Goal: Task Accomplishment & Management: Manage account settings

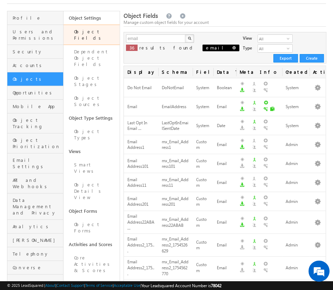
click at [232, 49] on span at bounding box center [234, 48] width 4 height 4
type input "Search Object Fields"
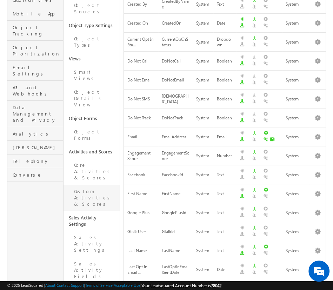
scroll to position [165, 0]
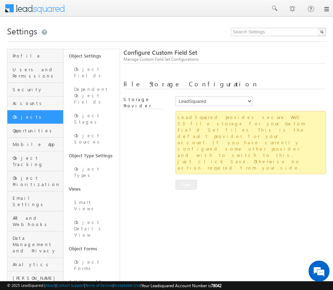
scroll to position [199, 0]
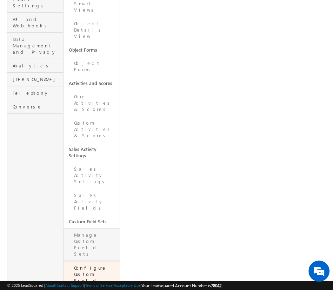
click at [81, 228] on link "Manage Custom Field Sets" at bounding box center [92, 244] width 56 height 33
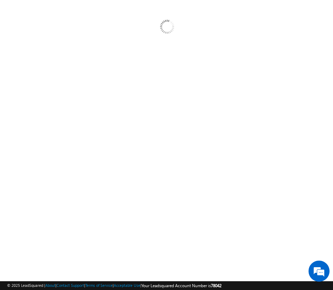
scroll to position [60, 0]
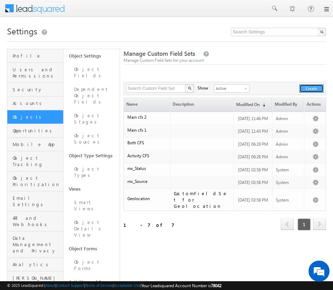
click at [314, 89] on button "Create" at bounding box center [311, 88] width 24 height 8
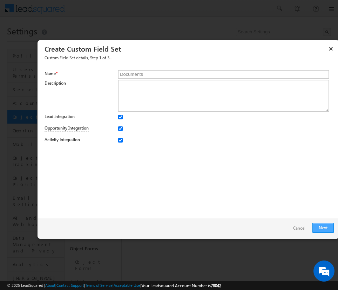
type input "Documents"
click at [317, 229] on link "Next" at bounding box center [323, 228] width 21 height 10
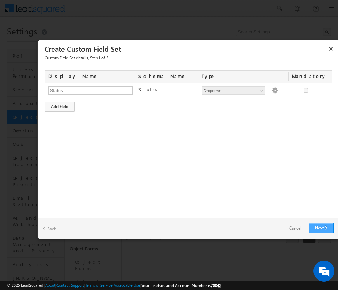
click at [325, 226] on link "Next" at bounding box center [321, 228] width 25 height 11
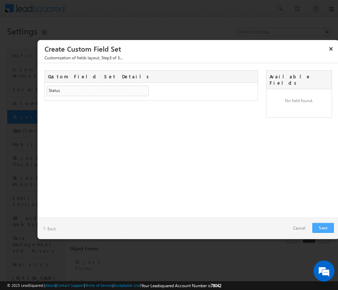
click at [320, 226] on link "Save" at bounding box center [323, 228] width 21 height 10
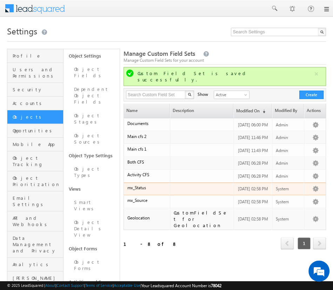
scroll to position [40, 0]
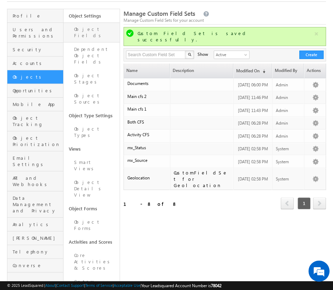
click at [97, 31] on link "Object Fields" at bounding box center [92, 32] width 56 height 20
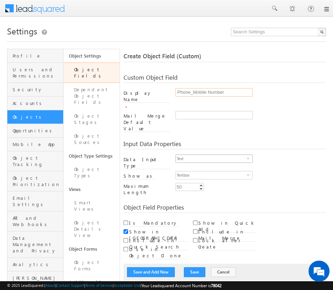
type input "Phone_Mobile Number"
click at [211, 155] on span "Text" at bounding box center [211, 159] width 71 height 8
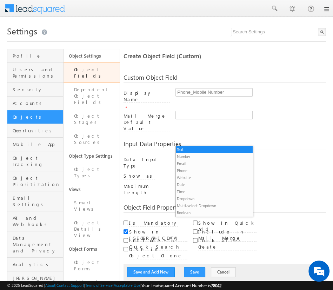
click at [211, 170] on li "Phone" at bounding box center [214, 170] width 77 height 7
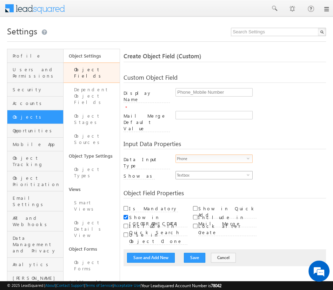
click at [211, 171] on span "Textbox" at bounding box center [211, 175] width 71 height 8
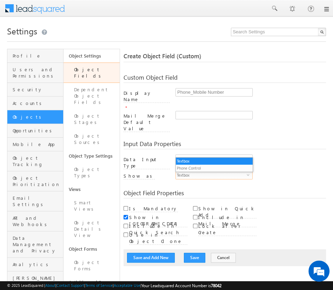
click at [214, 168] on li "Phone Control" at bounding box center [214, 168] width 77 height 7
checkbox input "true"
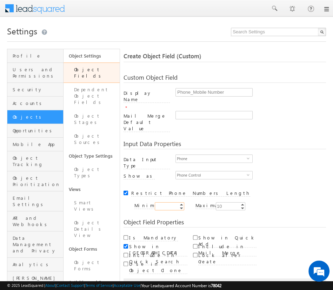
type input "10"
click at [126, 235] on input "Is Mandatory" at bounding box center [126, 237] width 5 height 5
checkbox input "true"
click at [151, 282] on button "Save and Add New" at bounding box center [151, 287] width 48 height 10
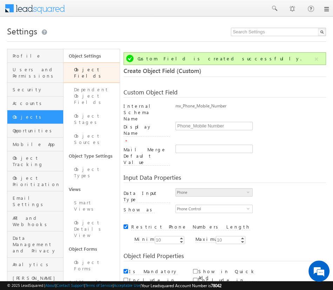
scroll to position [52, 0]
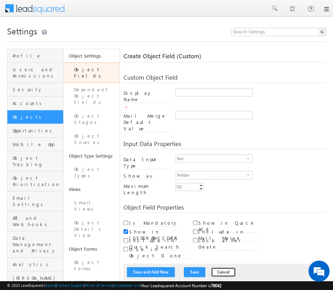
click at [215, 267] on button "Cancel" at bounding box center [223, 272] width 25 height 10
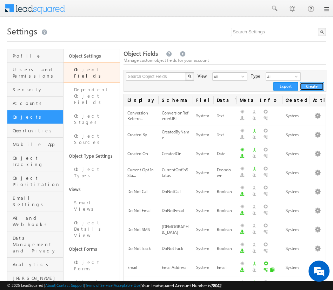
click at [312, 86] on button "Create" at bounding box center [312, 86] width 24 height 8
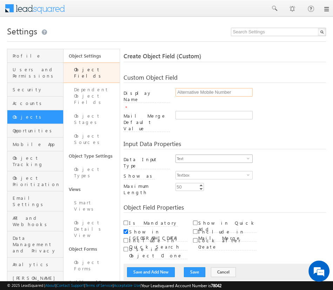
type input "Alternative Mobile Number"
click at [211, 155] on span "Text" at bounding box center [211, 159] width 71 height 8
drag, startPoint x: 26, startPoint y: 68, endPoint x: 60, endPoint y: 34, distance: 48.6
click at [60, 34] on h1 "Settings" at bounding box center [166, 31] width 319 height 14
drag, startPoint x: 27, startPoint y: 191, endPoint x: 35, endPoint y: 195, distance: 9.6
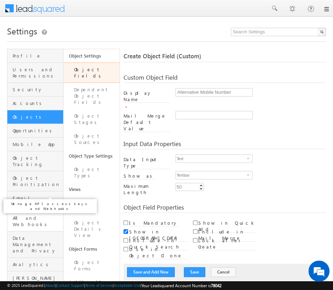
click at [35, 215] on span "API and Webhooks" at bounding box center [37, 221] width 49 height 13
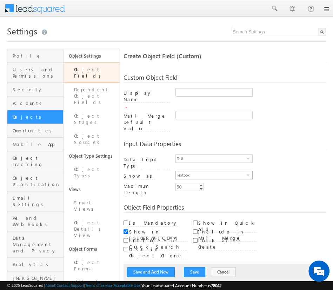
click at [211, 171] on span "Textbox" at bounding box center [211, 175] width 71 height 8
click at [36, 211] on link "API and Webhooks" at bounding box center [35, 221] width 56 height 20
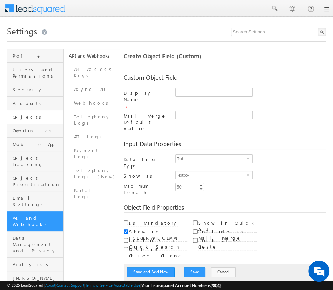
click at [28, 110] on link "Objects" at bounding box center [35, 117] width 56 height 14
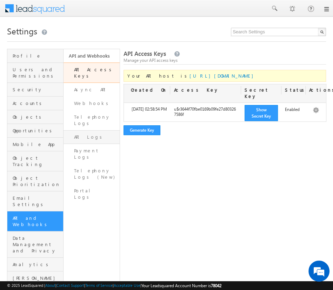
click at [91, 130] on link "API Logs" at bounding box center [92, 137] width 56 height 14
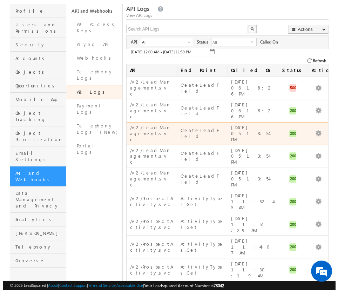
scroll to position [52, 0]
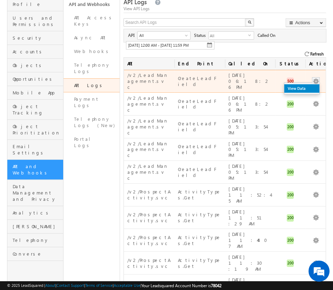
click at [307, 84] on link "View Data" at bounding box center [301, 88] width 35 height 8
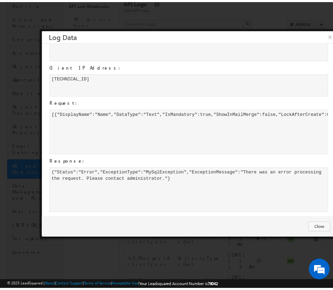
scroll to position [0, 0]
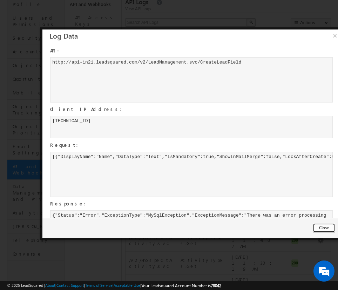
click at [319, 224] on button "Close" at bounding box center [324, 228] width 22 height 10
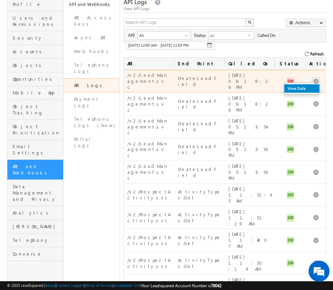
click at [309, 85] on link "View Data" at bounding box center [301, 88] width 35 height 8
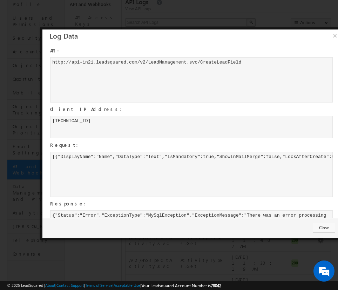
click at [107, 156] on div "[ { " D i s p l a y N a m e " : " N a m e " , " D a t a T y p e " : " T e x t "…" at bounding box center [191, 174] width 283 height 45
copy div "N a m e"
click at [330, 227] on button "Close" at bounding box center [324, 228] width 22 height 10
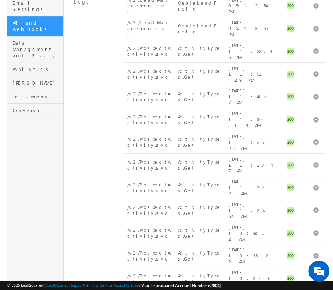
scroll to position [293, 0]
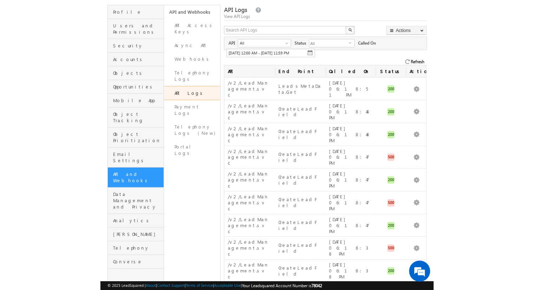
scroll to position [24, 0]
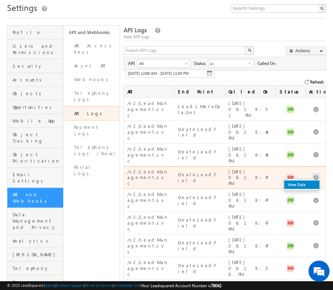
click at [313, 180] on link "View Data" at bounding box center [301, 184] width 35 height 8
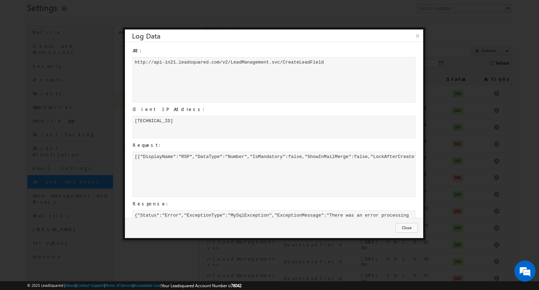
click at [186, 153] on div "[ { " D i s p l a y N a m e " : " R S P " , " D a t a T y p e " : " N u m b e r…" at bounding box center [274, 174] width 283 height 45
copy div "R S P"
click at [333, 38] on button "×" at bounding box center [418, 35] width 12 height 12
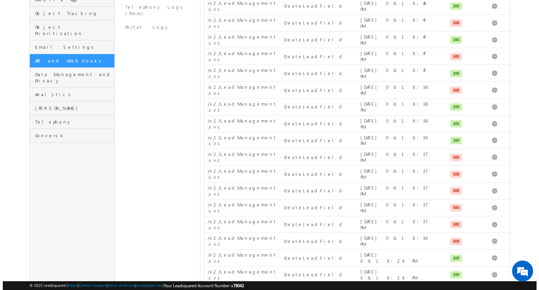
scroll to position [0, 0]
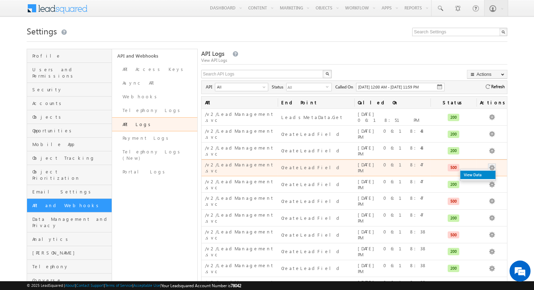
click at [333, 171] on link "View Data" at bounding box center [477, 175] width 35 height 8
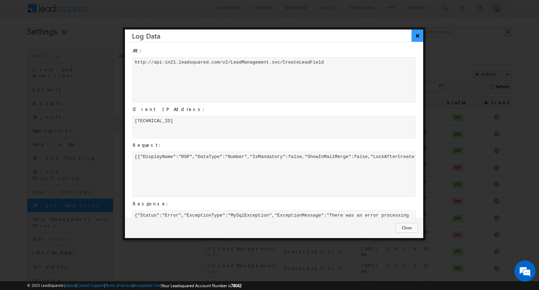
click at [333, 36] on button "×" at bounding box center [418, 35] width 12 height 12
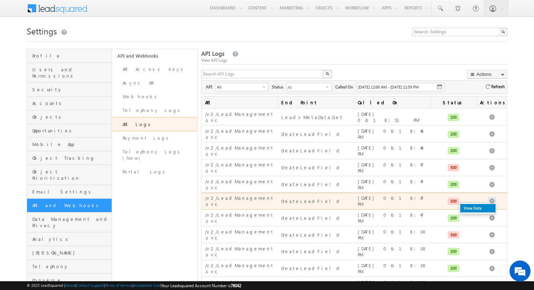
click at [333, 204] on link "View Data" at bounding box center [477, 208] width 35 height 8
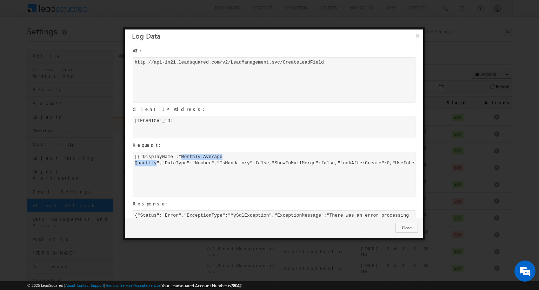
drag, startPoint x: 180, startPoint y: 156, endPoint x: 156, endPoint y: 163, distance: 25.1
click at [156, 163] on div "[ { " D i s p l a y N a m e " : " M o n t h l y A v e r a g e Q u a n t i t y "…" at bounding box center [274, 174] width 283 height 45
copy div "M o n t h l y A v e r a g e Q u a n t i t y"
click at [333, 36] on button "×" at bounding box center [418, 35] width 12 height 12
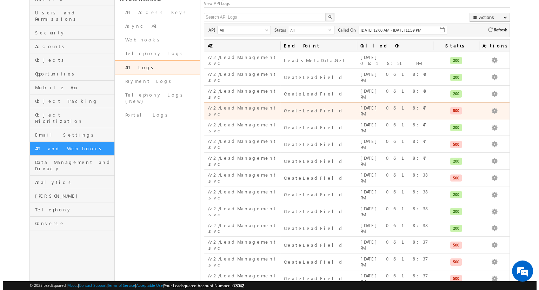
scroll to position [69, 0]
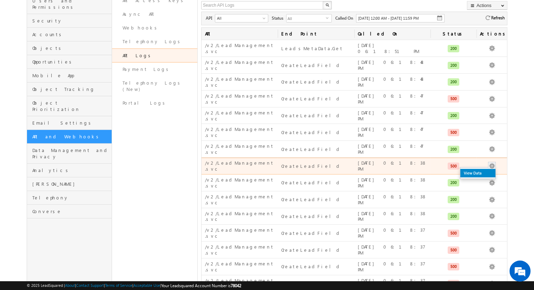
click at [333, 169] on link "View Data" at bounding box center [477, 173] width 35 height 8
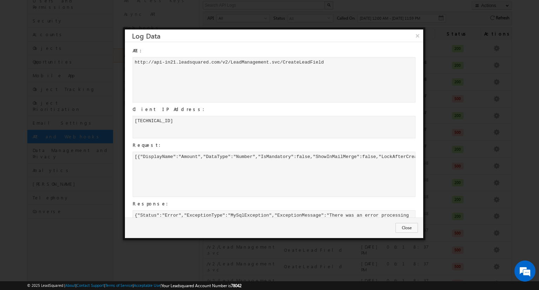
click at [180, 156] on div "[ { " D i s p l a y N a m e " : " A m o u n t " , " D a t a T y p e " : " N u m…" at bounding box center [274, 174] width 283 height 45
click at [191, 158] on div "[ { " D i s p l a y N a m e " : " A m o u n t " , " D a t a T y p e " : " N u m…" at bounding box center [274, 174] width 283 height 45
copy div "A m o u n t"
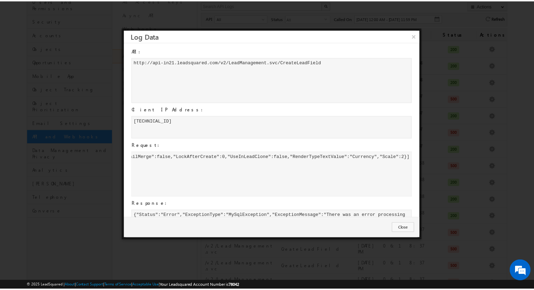
scroll to position [0, 209]
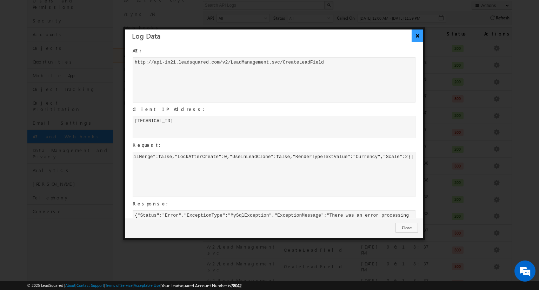
click at [333, 39] on button "×" at bounding box center [418, 35] width 12 height 12
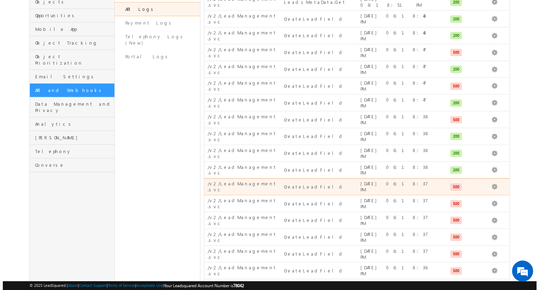
scroll to position [121, 0]
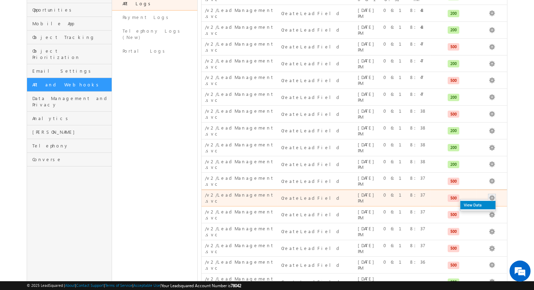
click at [333, 201] on link "View Data" at bounding box center [477, 205] width 35 height 8
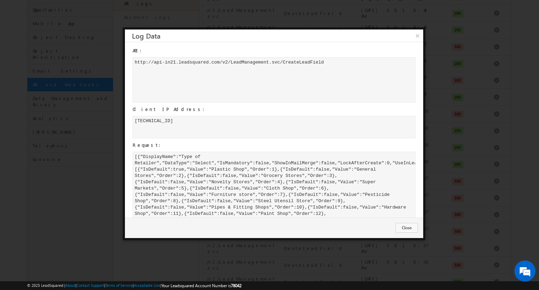
scroll to position [39, 0]
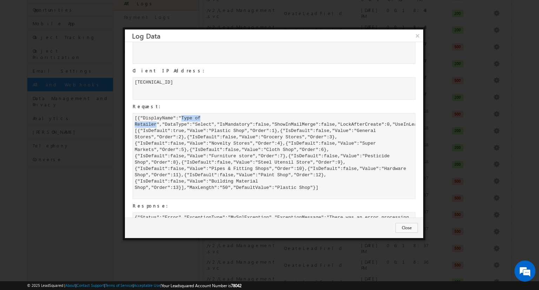
drag, startPoint x: 180, startPoint y: 117, endPoint x: 157, endPoint y: 124, distance: 24.2
click at [157, 124] on div "[ { " D i s p l a y N a m e " : " T y p e o f R e t a i l e r " , " D a t a T y…" at bounding box center [274, 156] width 283 height 86
copy div "T y p e o f R e t a i l e r"
click at [333, 40] on button "×" at bounding box center [418, 35] width 12 height 12
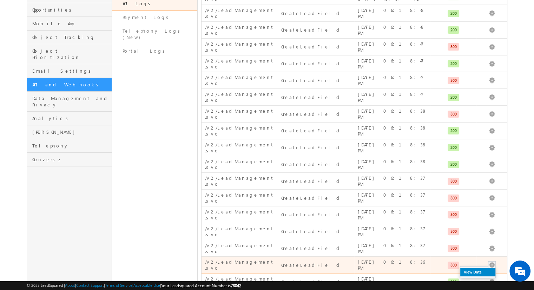
click at [333, 268] on link "View Data" at bounding box center [477, 272] width 35 height 8
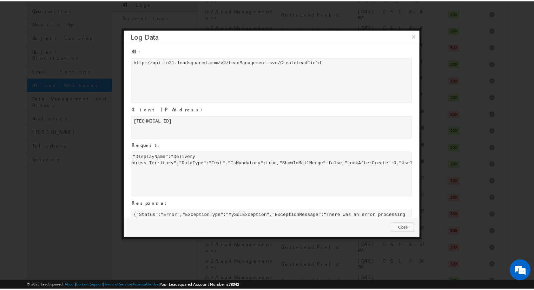
scroll to position [0, 0]
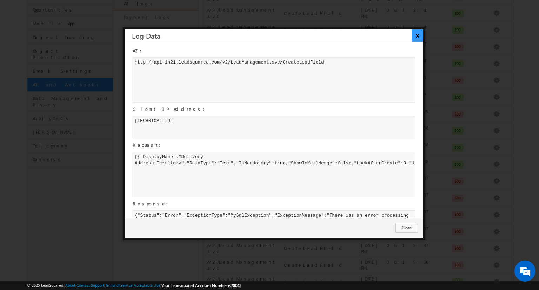
click at [333, 35] on button "×" at bounding box center [418, 35] width 12 height 12
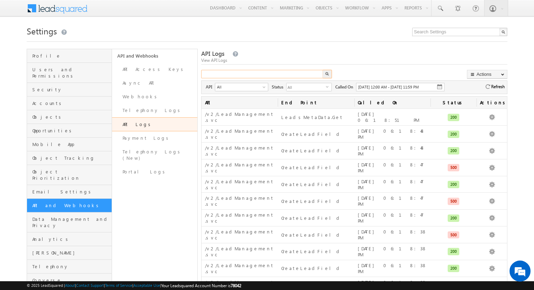
click at [230, 73] on input "text" at bounding box center [262, 74] width 122 height 8
paste input "mx_Delivery_Address"
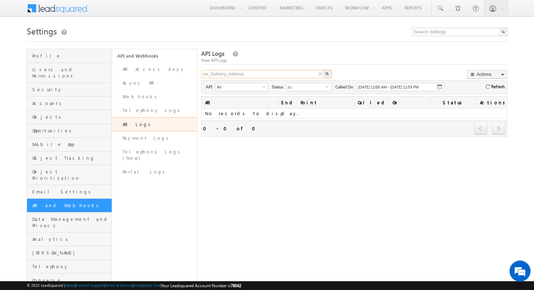
click at [236, 71] on input "mx_Delivery_Address" at bounding box center [262, 74] width 122 height 8
type input "delivery address"
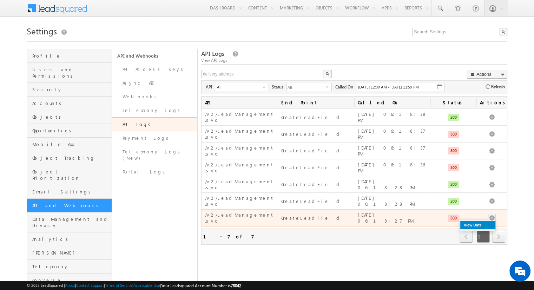
click at [333, 221] on link "View Data" at bounding box center [477, 225] width 35 height 8
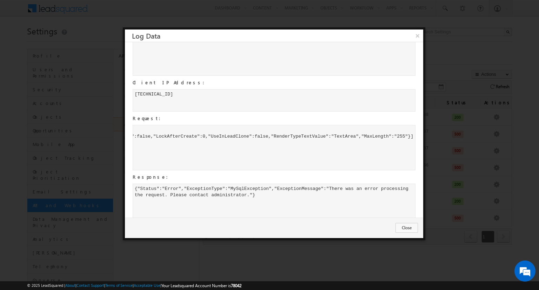
scroll to position [0, 177]
click at [333, 133] on div "[{"DisplayName":"Billing Address","DataType":"Text","IsMandatory":true,"ShowInM…" at bounding box center [274, 147] width 283 height 45
click at [333, 34] on button "×" at bounding box center [418, 35] width 12 height 12
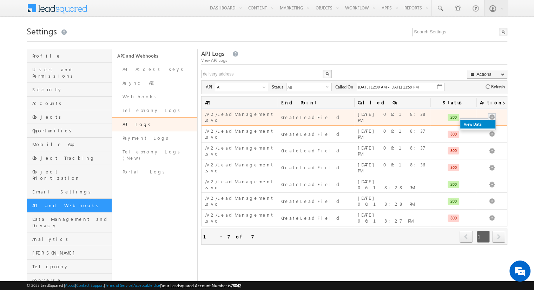
click at [333, 120] on link "View Data" at bounding box center [477, 124] width 35 height 8
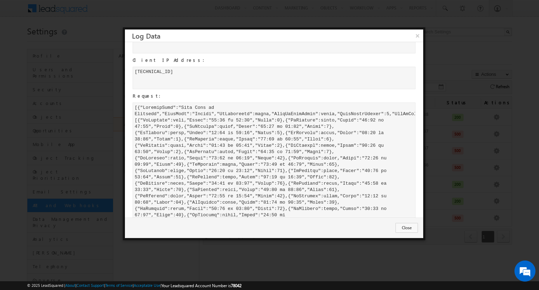
scroll to position [49, 0]
click at [333, 37] on button "×" at bounding box center [418, 35] width 12 height 12
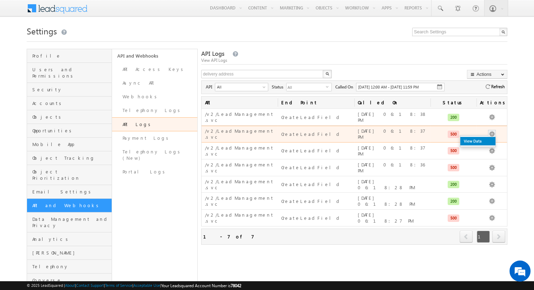
click at [333, 137] on link "View Data" at bounding box center [477, 141] width 35 height 8
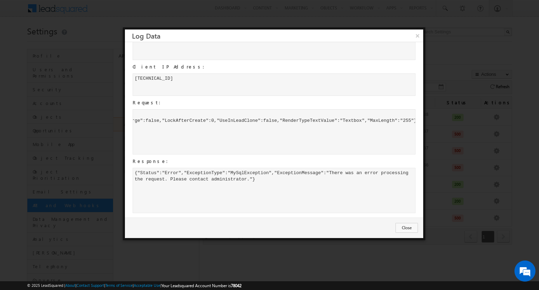
scroll to position [0, 192]
click at [333, 35] on button "×" at bounding box center [418, 35] width 12 height 12
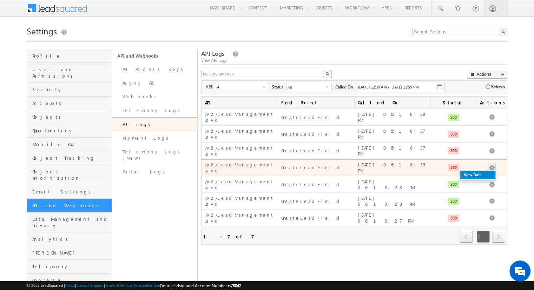
click at [333, 171] on link "View Data" at bounding box center [477, 175] width 35 height 8
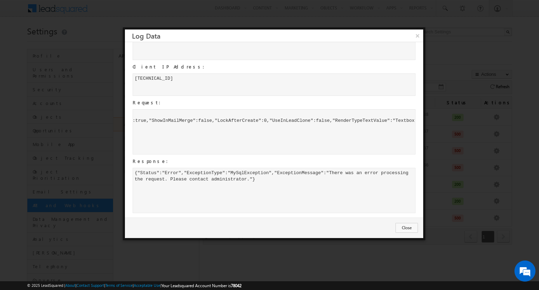
scroll to position [0, 202]
click at [333, 41] on button "×" at bounding box center [418, 35] width 12 height 12
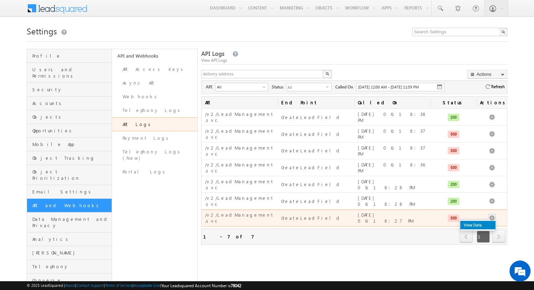
click at [333, 221] on link "View Data" at bounding box center [477, 225] width 35 height 8
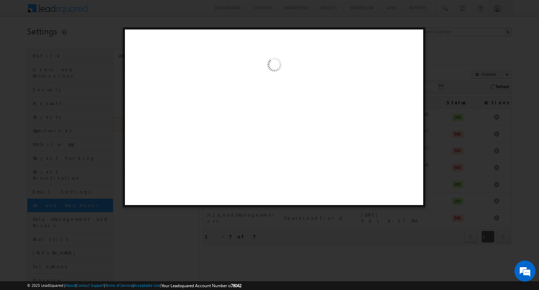
click at [262, 134] on div at bounding box center [274, 117] width 303 height 180
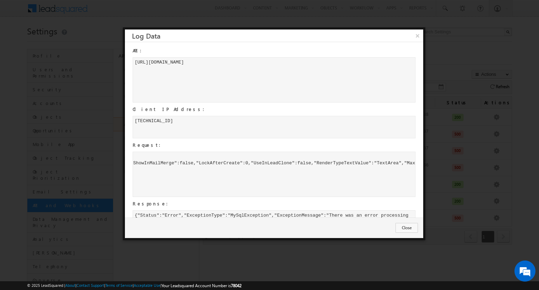
scroll to position [0, 131]
click at [333, 163] on div "[{"DisplayName":"Billing Address","DataType":"Text","IsMandatory":true,"ShowInM…" at bounding box center [274, 174] width 283 height 45
copy div "TextArea"
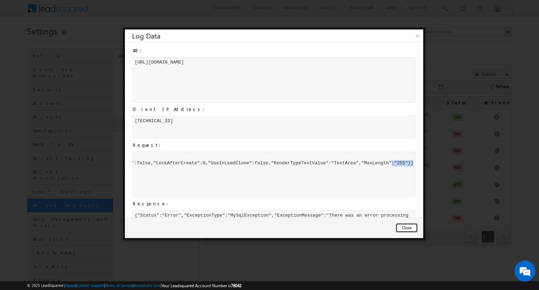
click at [333, 227] on button "Close" at bounding box center [407, 228] width 22 height 10
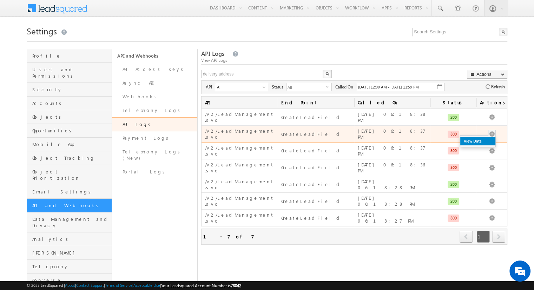
click at [333, 137] on link "View Data" at bounding box center [477, 141] width 35 height 8
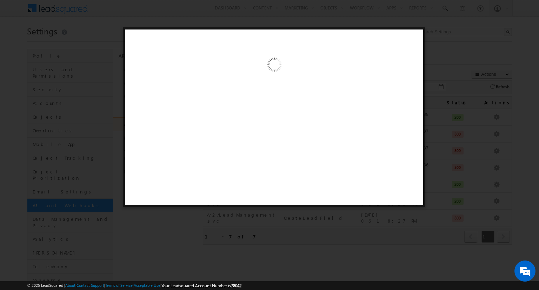
click at [333, 116] on div at bounding box center [274, 117] width 303 height 180
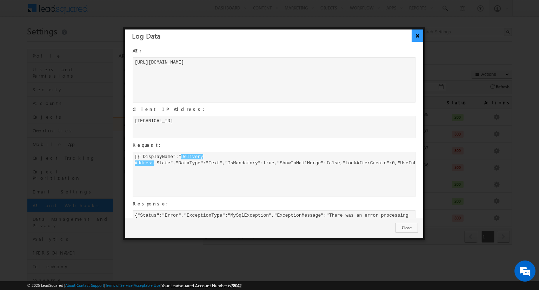
click at [333, 32] on button "×" at bounding box center [418, 35] width 12 height 12
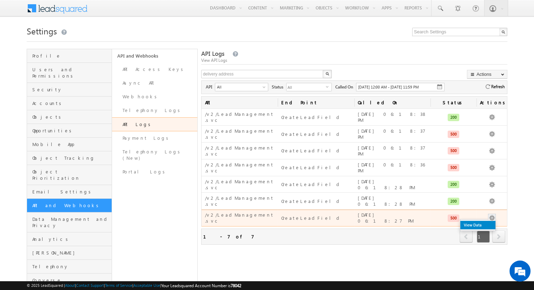
click at [333, 221] on link "View Data" at bounding box center [477, 225] width 35 height 8
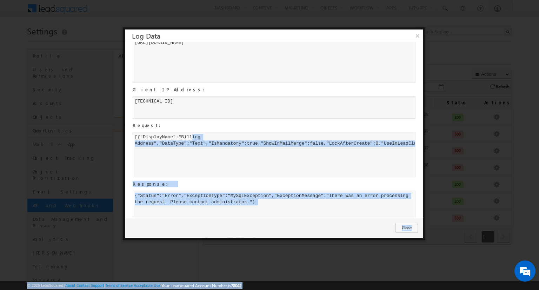
scroll to position [0, 178]
drag, startPoint x: 135, startPoint y: 137, endPoint x: 408, endPoint y: 145, distance: 273.9
click at [333, 145] on div "[{"DisplayName":"Billing Address","DataType":"Text","IsMandatory":true,"ShowInM…" at bounding box center [274, 154] width 283 height 45
copy div "[{"DisplayName":"Billing Address","DataType":"Text","IsMandatory":true,"ShowInM…"
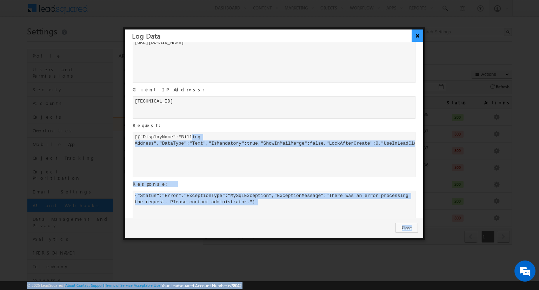
click at [333, 41] on button "×" at bounding box center [418, 35] width 12 height 12
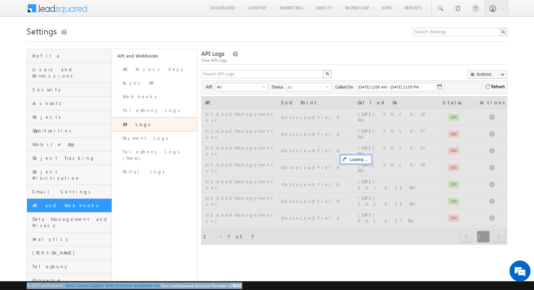
click at [320, 73] on div "X" at bounding box center [267, 75] width 132 height 10
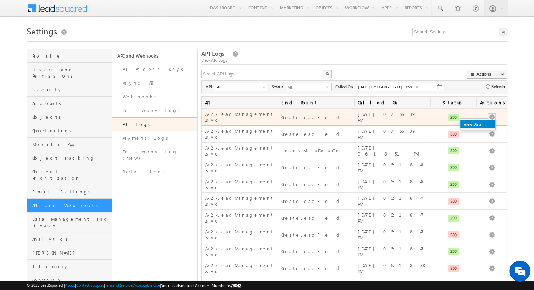
click at [333, 122] on link "View Data" at bounding box center [477, 124] width 35 height 8
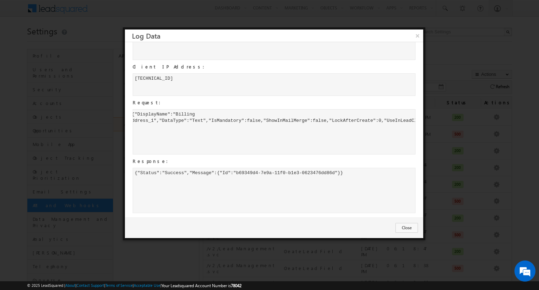
scroll to position [0, 5]
click at [333, 35] on button "×" at bounding box center [418, 35] width 12 height 12
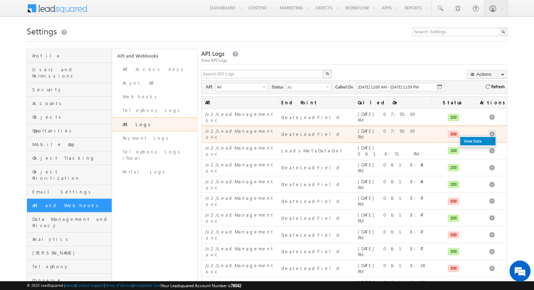
click at [333, 137] on link "View Data" at bounding box center [477, 141] width 35 height 8
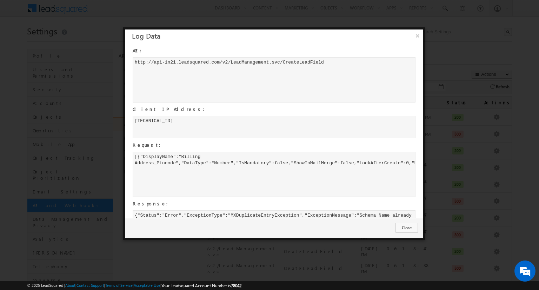
scroll to position [42, 0]
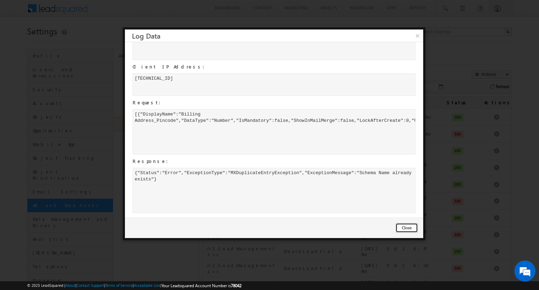
click at [333, 227] on button "Close" at bounding box center [407, 228] width 22 height 10
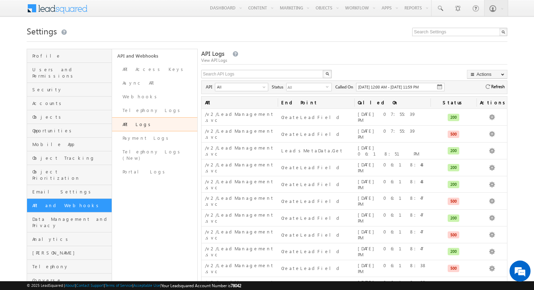
click at [333, 87] on span "Refresh" at bounding box center [497, 86] width 15 height 7
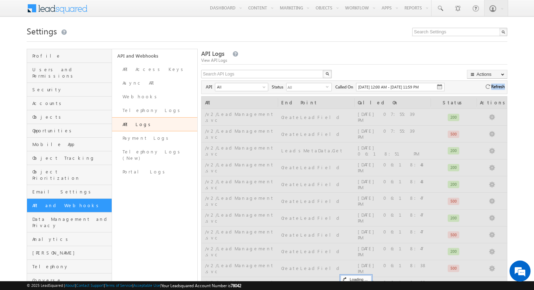
click at [333, 87] on span "Refresh" at bounding box center [497, 86] width 15 height 7
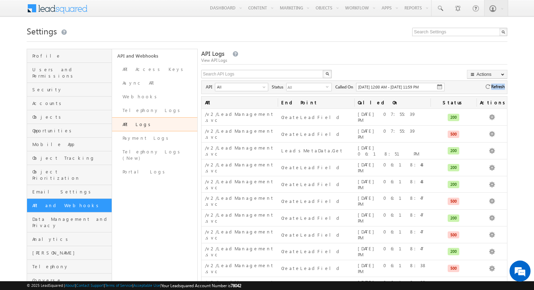
click at [333, 87] on span "Refresh" at bounding box center [497, 86] width 15 height 7
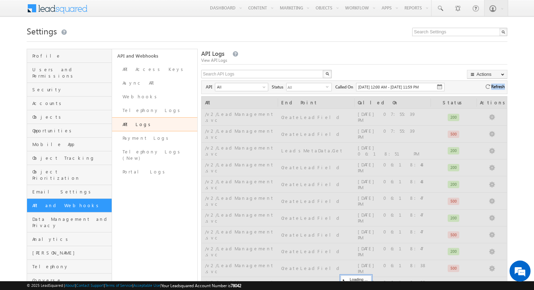
click at [333, 87] on span "Refresh" at bounding box center [497, 86] width 15 height 7
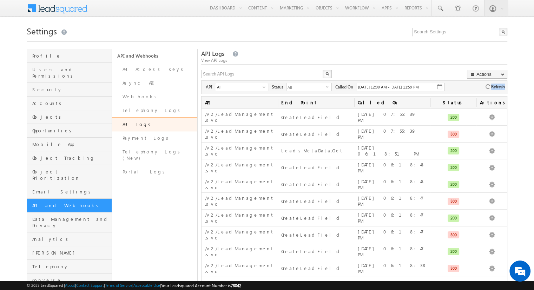
click at [333, 86] on img at bounding box center [487, 86] width 5 height 5
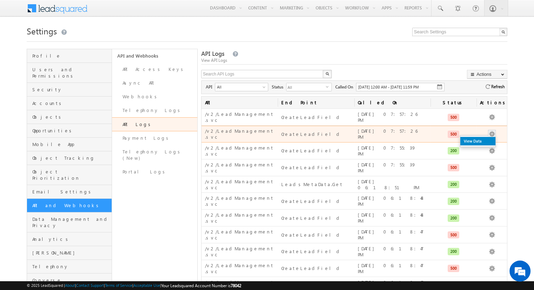
click at [333, 137] on link "View Data" at bounding box center [477, 141] width 35 height 8
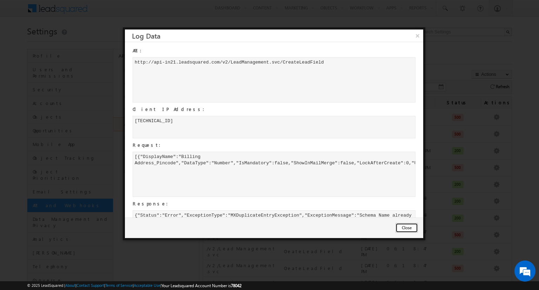
click at [333, 226] on button "Close" at bounding box center [407, 228] width 22 height 10
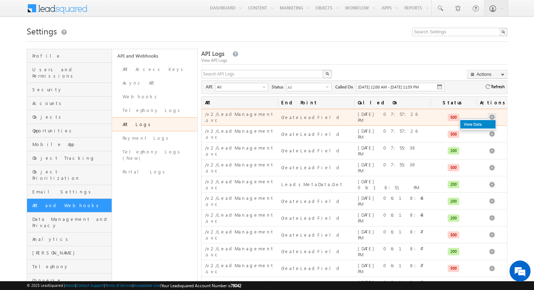
click at [333, 120] on link "View Data" at bounding box center [477, 124] width 35 height 8
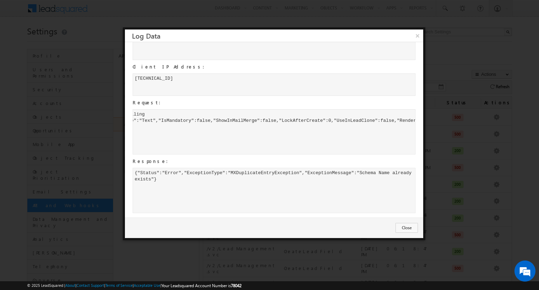
scroll to position [0, 0]
click at [333, 40] on button "×" at bounding box center [418, 35] width 12 height 12
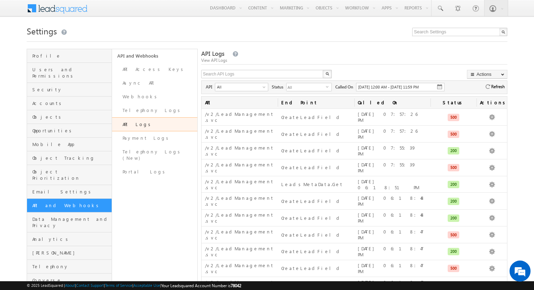
click at [333, 86] on img at bounding box center [487, 86] width 5 height 5
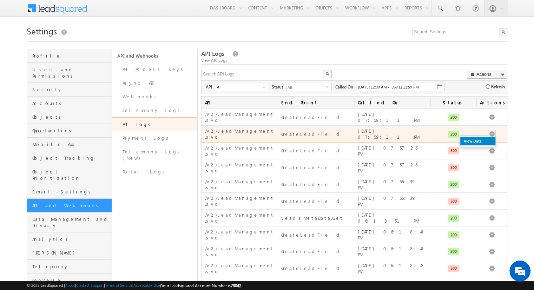
click at [333, 137] on link "View Data" at bounding box center [477, 141] width 35 height 8
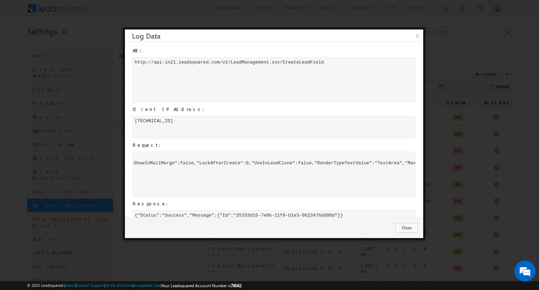
scroll to position [0, 187]
click at [333, 41] on button "×" at bounding box center [418, 35] width 12 height 12
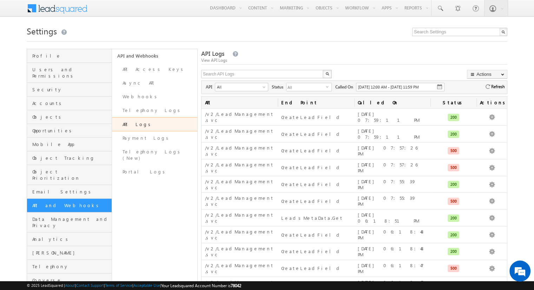
click at [333, 41] on div at bounding box center [267, 39] width 480 height 5
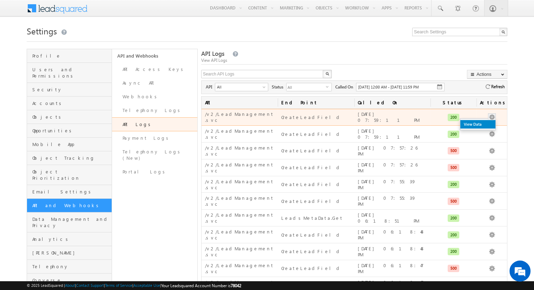
click at [333, 120] on link "View Data" at bounding box center [477, 124] width 35 height 8
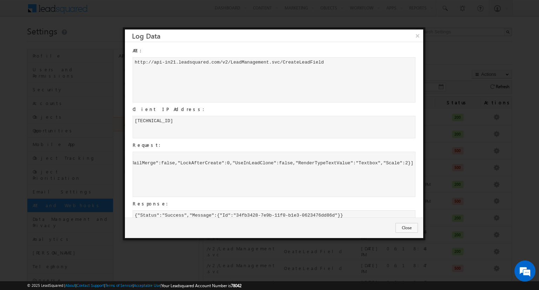
scroll to position [0, 0]
click at [333, 223] on button "Close" at bounding box center [407, 228] width 22 height 10
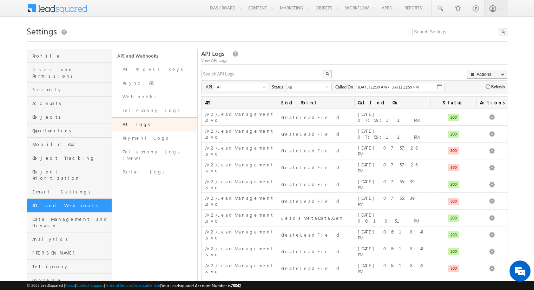
click at [333, 91] on div "API All Select All /v2/LeadManagement.svc 2 CreateLeadField LeadsMetaData.Get /…" at bounding box center [354, 87] width 306 height 14
click at [333, 85] on span "Refresh" at bounding box center [497, 86] width 15 height 7
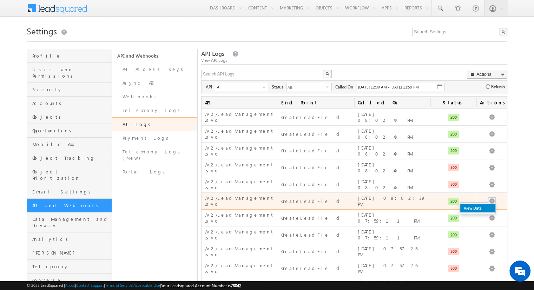
click at [333, 204] on link "View Data" at bounding box center [477, 208] width 35 height 8
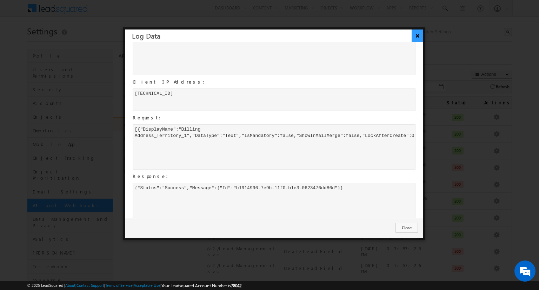
click at [333, 41] on button "×" at bounding box center [418, 35] width 12 height 12
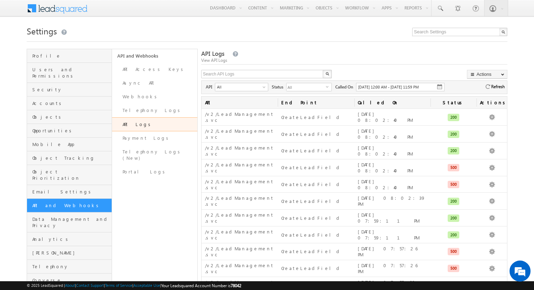
click at [333, 41] on div at bounding box center [267, 39] width 480 height 5
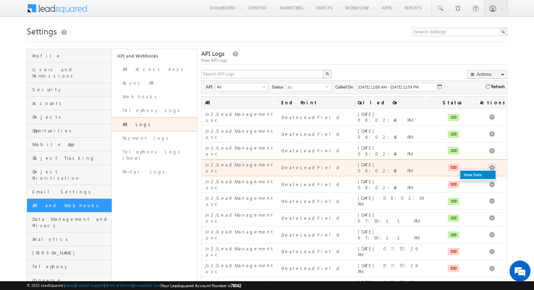
click at [333, 171] on link "View Data" at bounding box center [477, 175] width 35 height 8
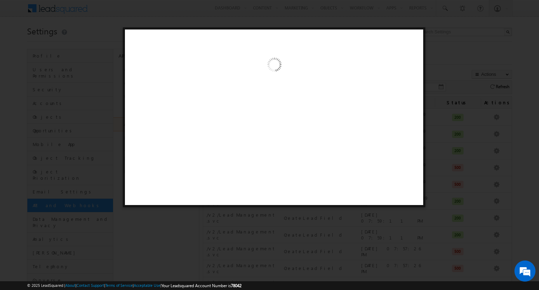
click at [333, 126] on div at bounding box center [274, 117] width 303 height 180
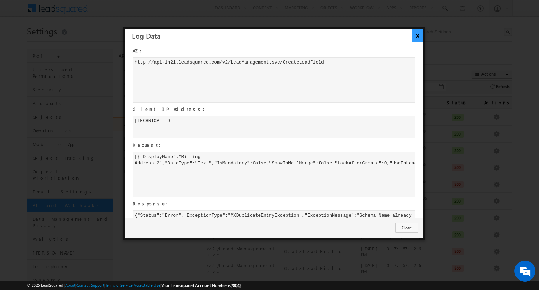
click at [333, 35] on button "×" at bounding box center [418, 35] width 12 height 12
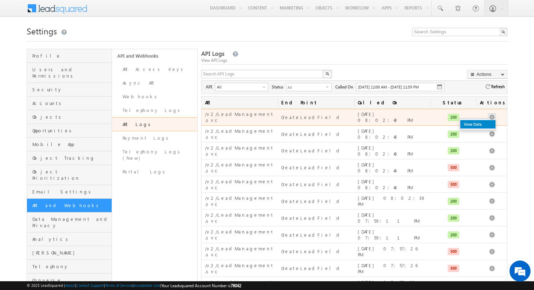
click at [333, 123] on link "View Data" at bounding box center [477, 124] width 35 height 8
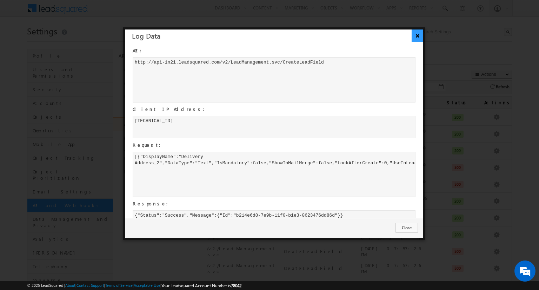
click at [333, 34] on button "×" at bounding box center [418, 35] width 12 height 12
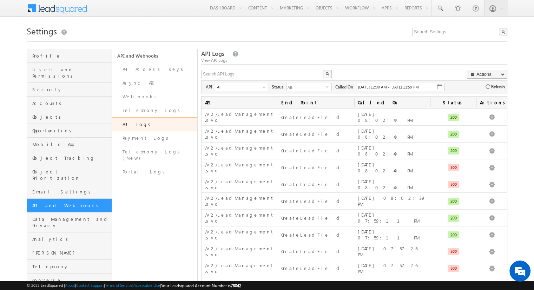
click at [333, 87] on img at bounding box center [487, 86] width 5 height 5
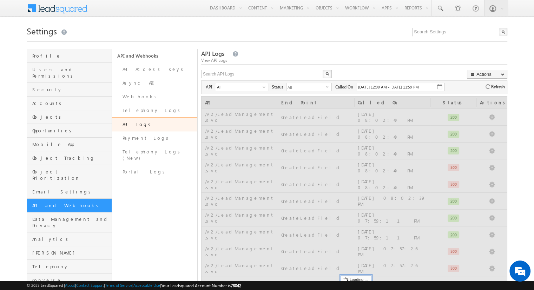
click at [333, 84] on span "Refresh" at bounding box center [497, 86] width 15 height 7
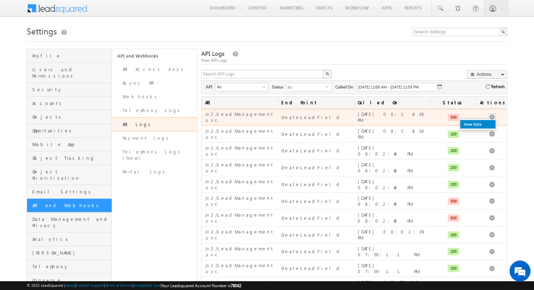
click at [333, 123] on link "View Data" at bounding box center [477, 124] width 35 height 8
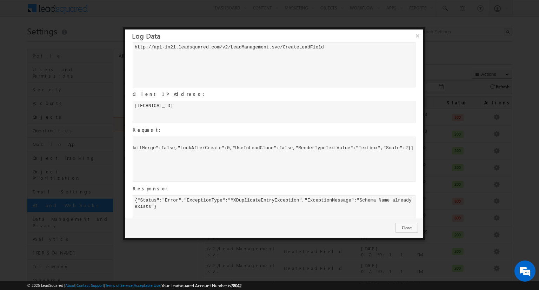
scroll to position [21, 0]
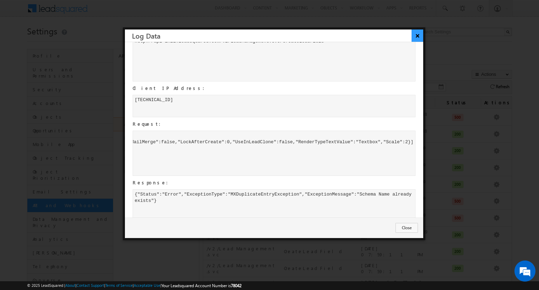
click at [333, 35] on button "×" at bounding box center [418, 35] width 12 height 12
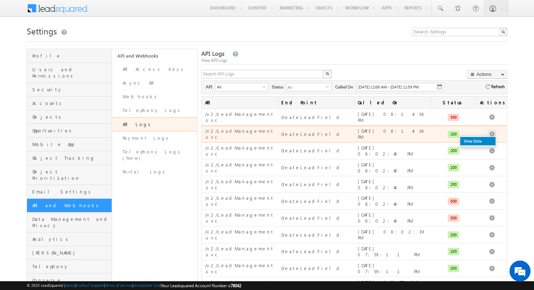
click at [333, 137] on link "View Data" at bounding box center [477, 141] width 35 height 8
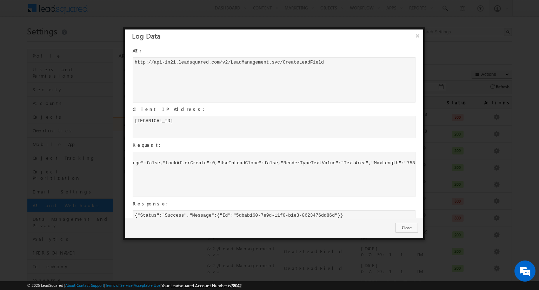
scroll to position [0, 187]
click at [333, 38] on button "×" at bounding box center [418, 35] width 12 height 12
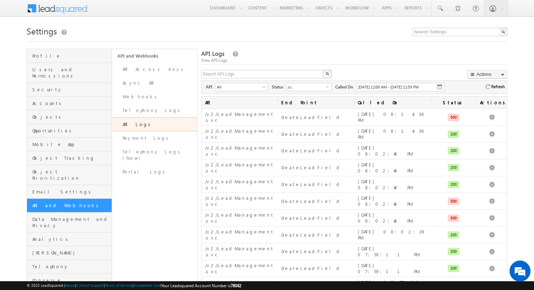
click at [333, 87] on img at bounding box center [487, 86] width 5 height 5
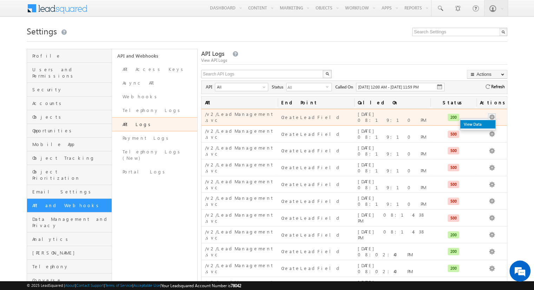
click at [333, 120] on link "View Data" at bounding box center [477, 124] width 35 height 8
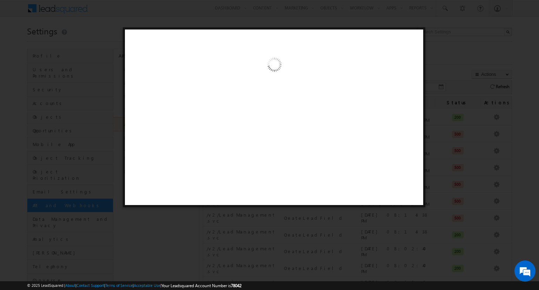
click at [333, 131] on div at bounding box center [274, 117] width 303 height 180
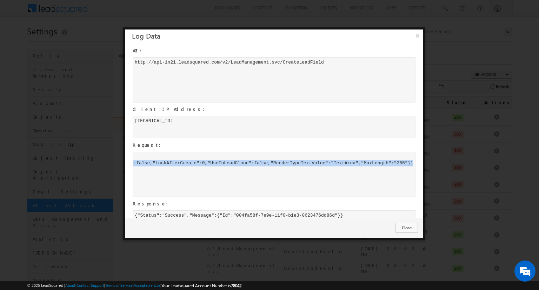
drag, startPoint x: 134, startPoint y: 156, endPoint x: 409, endPoint y: 188, distance: 277.1
click at [333, 188] on div "[ { " D i s p l a y N a m e " : " D e l i v e r y A d d r e s s _ 3 " , " D a t…" at bounding box center [274, 174] width 283 height 45
copy div "[ { " D i s p l a y N a m e " : " D e l i v e r y A d d r e s s _ 3 " , " D a t…"
click at [333, 228] on button "Close" at bounding box center [407, 228] width 22 height 10
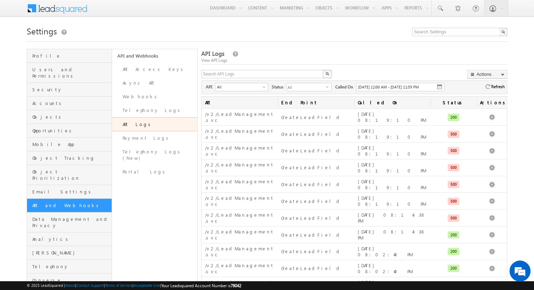
click at [333, 85] on img at bounding box center [487, 86] width 5 height 5
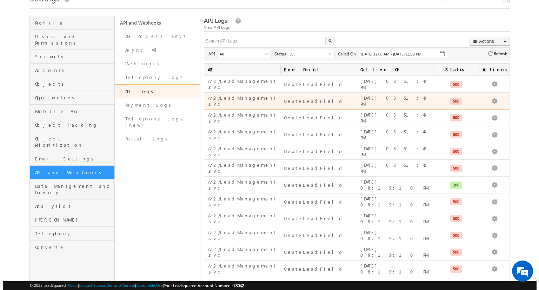
scroll to position [34, 0]
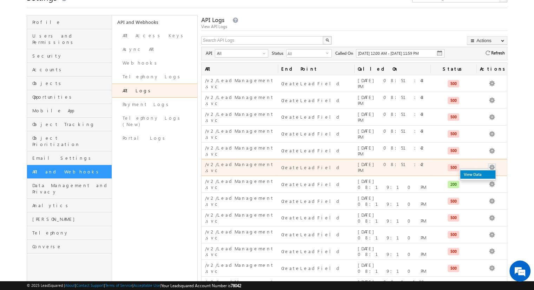
click at [333, 170] on link "View Data" at bounding box center [477, 174] width 35 height 8
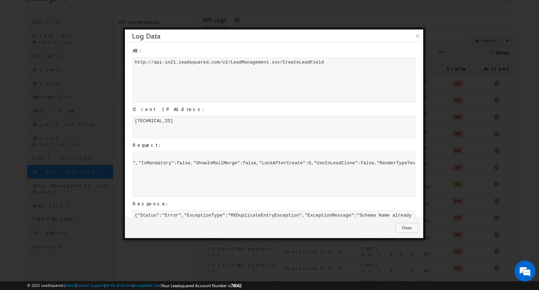
scroll to position [0, 187]
click at [333, 224] on button "Close" at bounding box center [407, 228] width 22 height 10
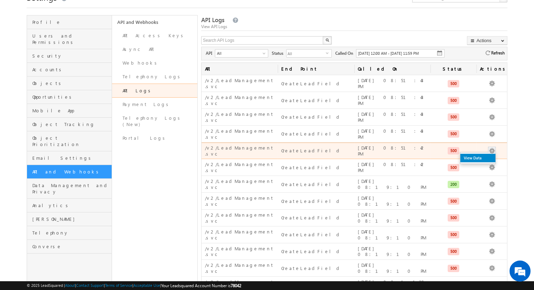
click at [333, 154] on link "View Data" at bounding box center [477, 158] width 35 height 8
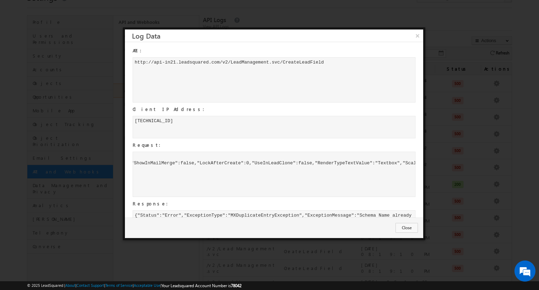
scroll to position [0, 190]
click at [333, 225] on button "Close" at bounding box center [407, 228] width 22 height 10
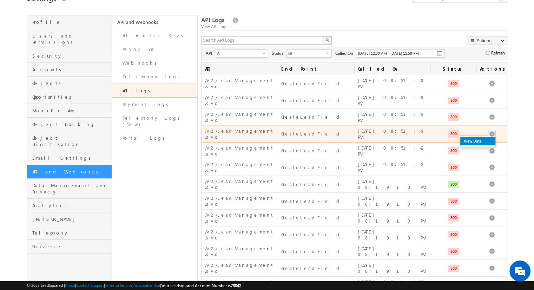
click at [333, 137] on link "View Data" at bounding box center [477, 141] width 35 height 8
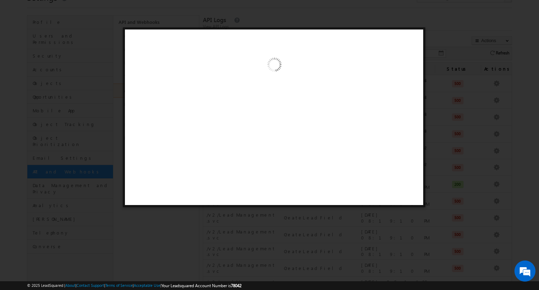
click at [333, 161] on div at bounding box center [274, 117] width 303 height 180
click at [333, 165] on div at bounding box center [274, 117] width 303 height 180
click at [333, 158] on div at bounding box center [274, 117] width 303 height 180
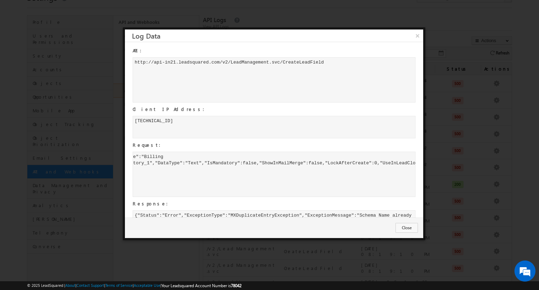
scroll to position [0, 0]
click at [333, 224] on button "Close" at bounding box center [407, 228] width 22 height 10
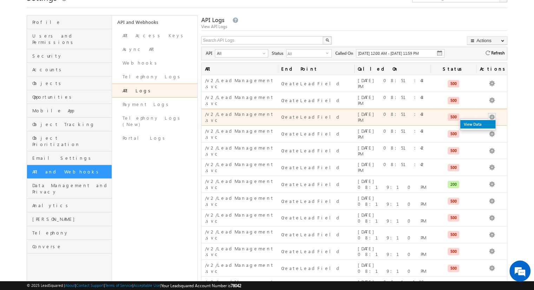
click at [333, 120] on link "View Data" at bounding box center [477, 124] width 35 height 8
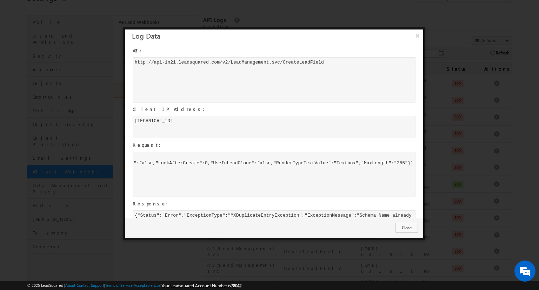
scroll to position [0, 198]
click at [333, 226] on button "Close" at bounding box center [407, 228] width 22 height 10
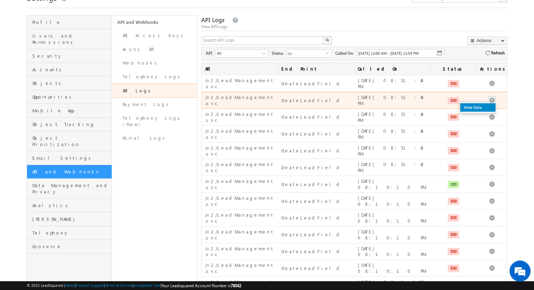
click at [333, 103] on link "View Data" at bounding box center [477, 107] width 35 height 8
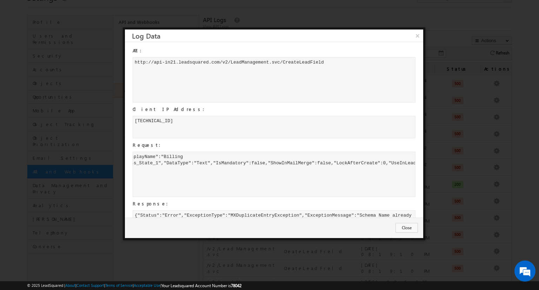
scroll to position [0, 0]
click at [333, 223] on button "Close" at bounding box center [407, 228] width 22 height 10
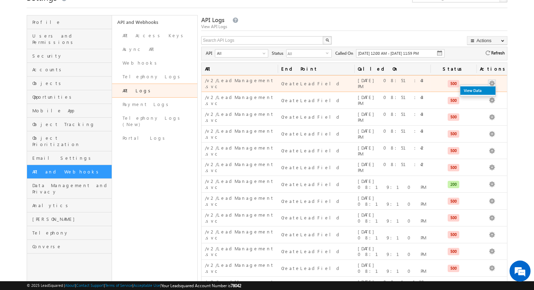
click at [333, 87] on link "View Data" at bounding box center [477, 90] width 35 height 8
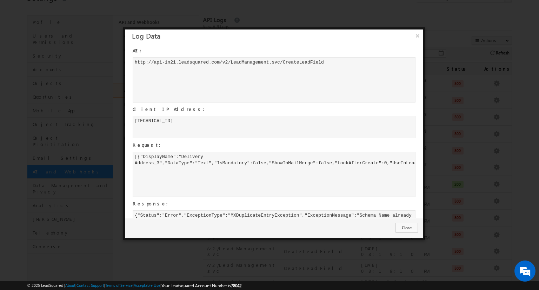
click at [179, 163] on div "[ { " D i s p l a y N a m e " : " D e l i v e r y A d d r e s s _ 3 " , " D a t…" at bounding box center [274, 174] width 283 height 45
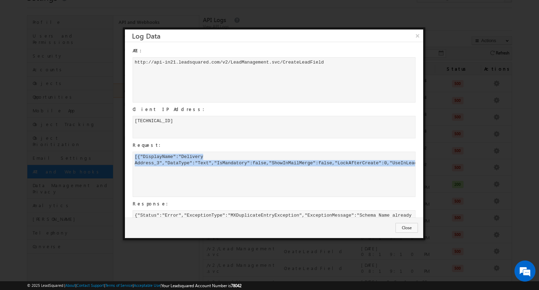
click at [179, 163] on div "[ { " D i s p l a y N a m e " : " D e l i v e r y A d d r e s s _ 3 " , " D a t…" at bounding box center [274, 174] width 283 height 45
copy div "[ { " D i s p l a y N a m e " : " D e l i v e r y A d d r e s s _ 3 " , " D a t…"
click at [333, 230] on button "Close" at bounding box center [407, 228] width 22 height 10
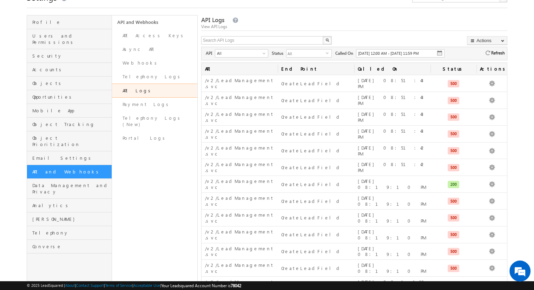
click at [333, 53] on span "Refresh" at bounding box center [497, 52] width 15 height 7
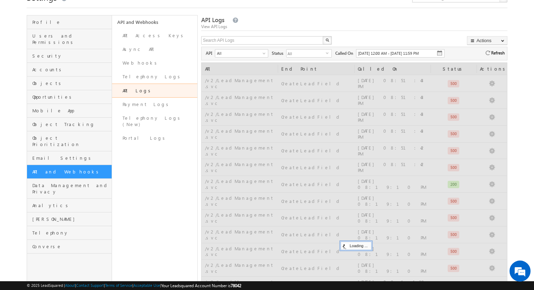
click at [333, 54] on img at bounding box center [487, 53] width 5 height 5
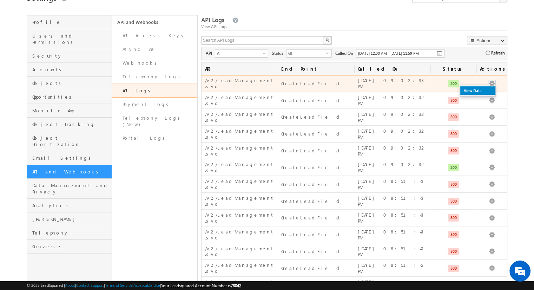
click at [333, 91] on link "View Data" at bounding box center [477, 90] width 35 height 8
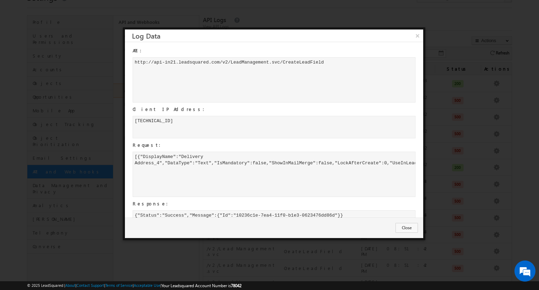
click at [271, 162] on div "[ { " D i s p l a y N a m e " : " D e l i v e r y A d d r e s s _ 4 " , " D a t…" at bounding box center [274, 174] width 283 height 45
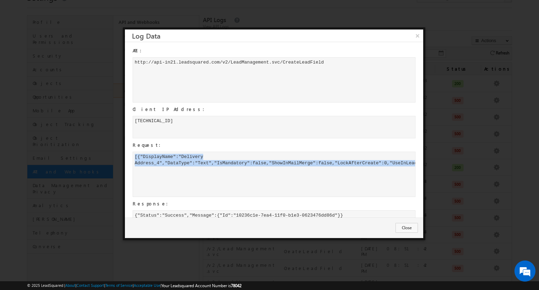
click at [271, 162] on div "[ { " D i s p l a y N a m e " : " D e l i v e r y A d d r e s s _ 4 " , " D a t…" at bounding box center [274, 174] width 283 height 45
copy div "[ { " D i s p l a y N a m e " : " D e l i v e r y A d d r e s s _ 4 " , " D a t…"
click at [333, 39] on button "×" at bounding box center [418, 35] width 12 height 12
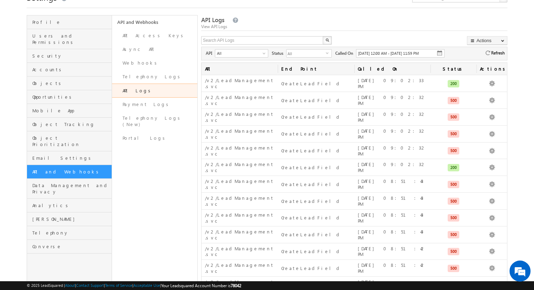
click at [333, 56] on span "Refresh" at bounding box center [497, 52] width 15 height 7
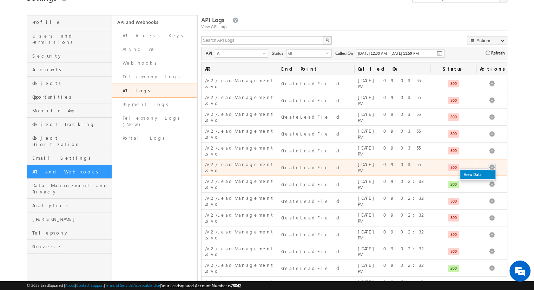
click at [333, 170] on link "View Data" at bounding box center [477, 174] width 35 height 8
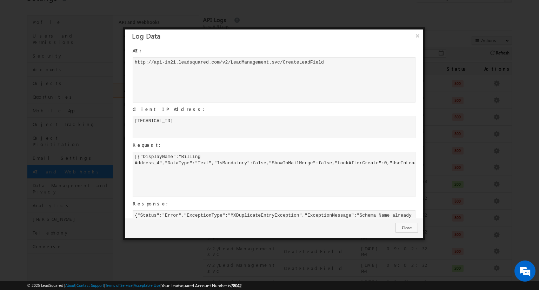
click at [279, 158] on div "[ { " D i s p l a y N a m e " : " B i l l i n g A d d r e s s _ 4 " , " D a t a…" at bounding box center [274, 174] width 283 height 45
click at [333, 34] on button "×" at bounding box center [418, 35] width 12 height 12
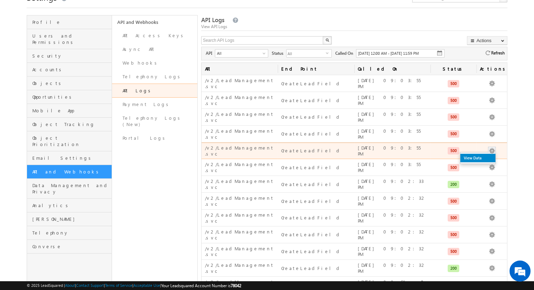
click at [333, 154] on link "View Data" at bounding box center [477, 158] width 35 height 8
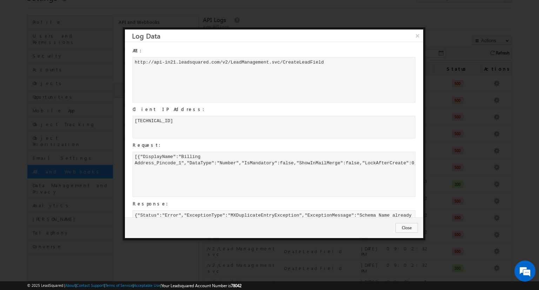
click at [333, 231] on div "Close" at bounding box center [274, 228] width 298 height 20
click at [333, 230] on div "Close" at bounding box center [274, 228] width 298 height 20
click at [333, 227] on button "Close" at bounding box center [407, 228] width 22 height 10
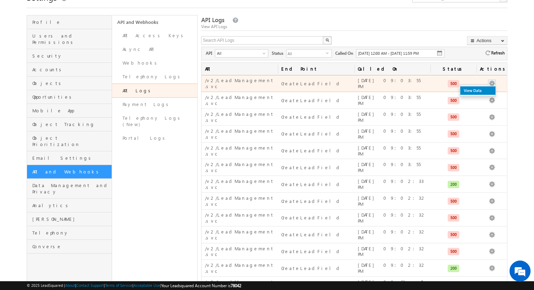
click at [333, 89] on link "View Data" at bounding box center [477, 90] width 35 height 8
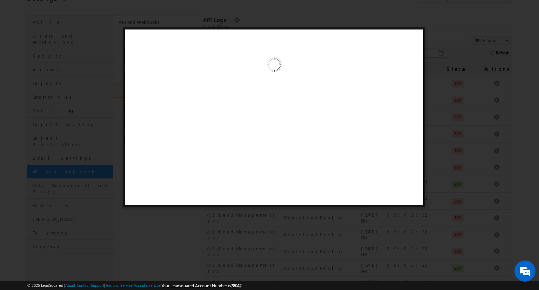
click at [304, 158] on div at bounding box center [274, 117] width 303 height 180
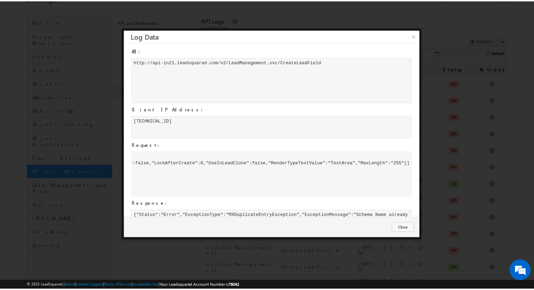
scroll to position [0, 187]
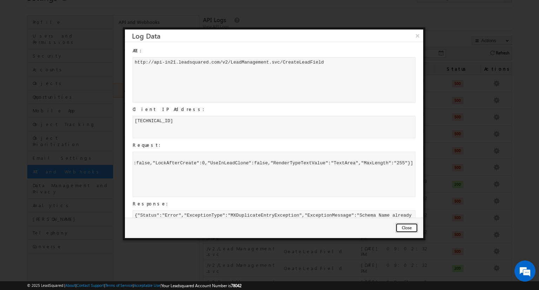
click at [333, 228] on button "Close" at bounding box center [407, 228] width 22 height 10
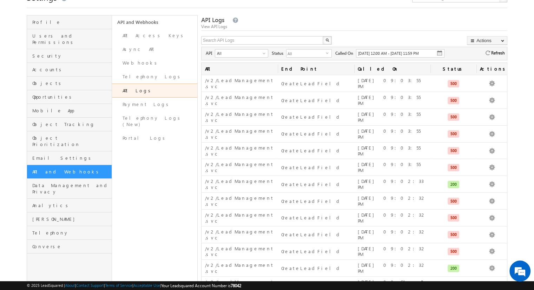
click at [333, 54] on span "Refresh" at bounding box center [497, 52] width 15 height 7
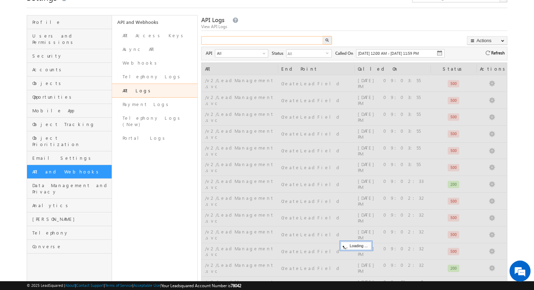
click at [251, 41] on input "text" at bounding box center [262, 40] width 122 height 8
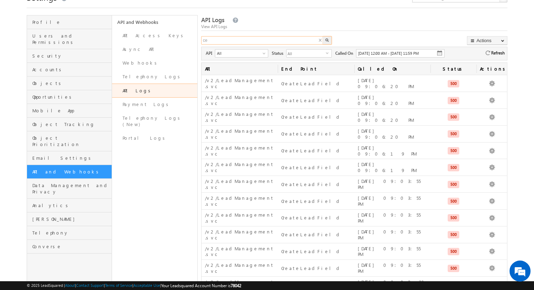
type input "c"
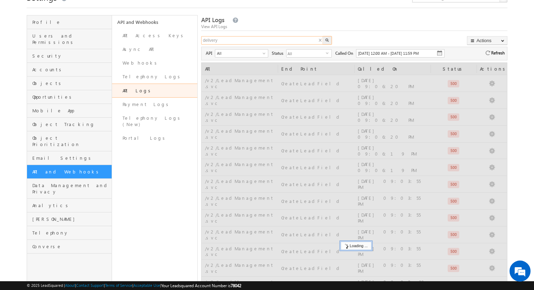
type input "delivery"
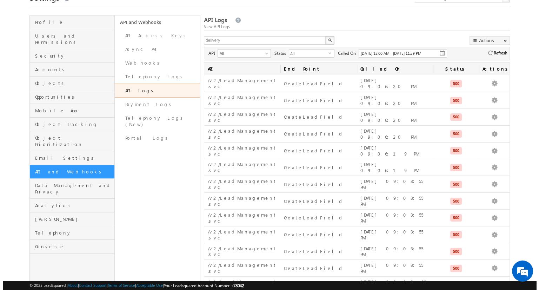
scroll to position [25, 0]
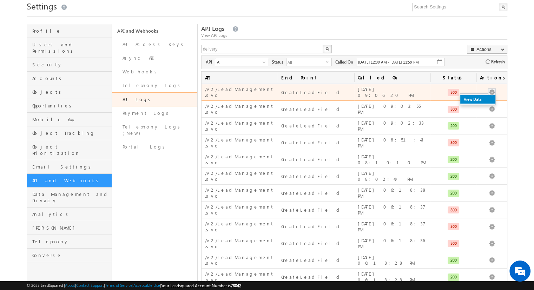
click at [333, 95] on link "View Data" at bounding box center [477, 99] width 35 height 8
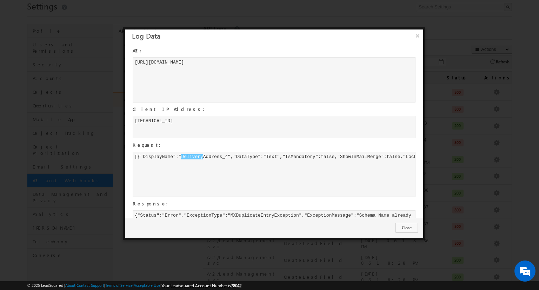
click at [333, 161] on div "[{"DisplayName":" Delivery Address_4","DataType":"Text","IsMandatory":false,"Sh…" at bounding box center [274, 174] width 283 height 45
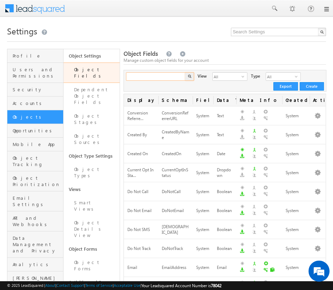
click at [146, 79] on input "text" at bounding box center [156, 76] width 60 height 8
paste input "Name"
type input "Name"
click at [185, 72] on button "button" at bounding box center [189, 76] width 9 height 8
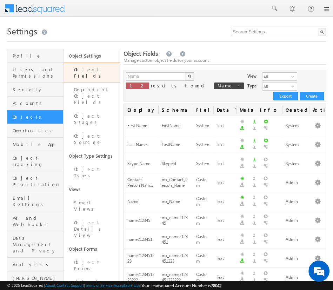
click at [194, 37] on h1 "Settings" at bounding box center [166, 31] width 319 height 14
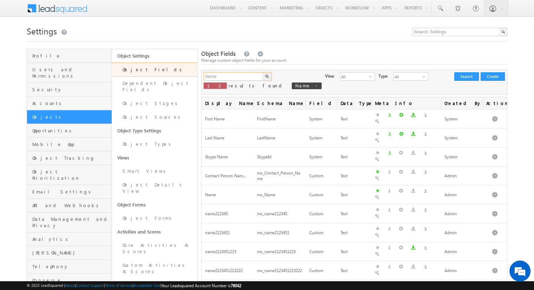
click at [229, 74] on input "Name" at bounding box center [234, 76] width 60 height 8
paste input "RSP"
click at [263, 72] on button "button" at bounding box center [267, 76] width 9 height 8
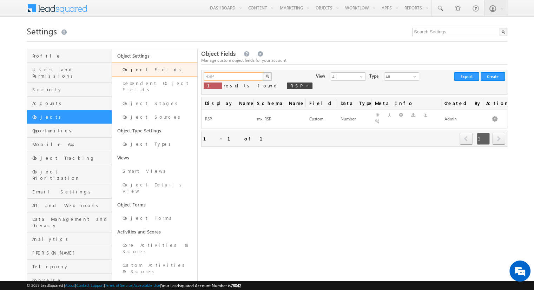
click at [232, 78] on input "RSP" at bounding box center [234, 76] width 60 height 8
paste input "Monthly Average Quantity"
click at [263, 72] on button "button" at bounding box center [267, 76] width 9 height 8
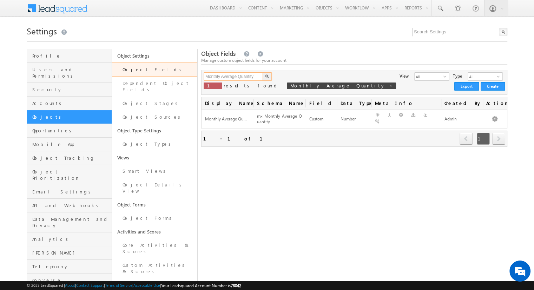
click at [240, 80] on input "Monthly Average Quantity" at bounding box center [234, 76] width 60 height 8
paste input "Amount"
type input "Amount"
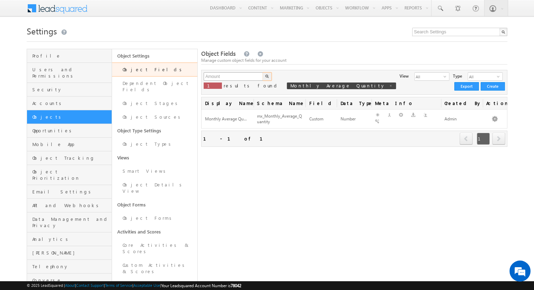
click at [263, 72] on button "button" at bounding box center [267, 76] width 9 height 8
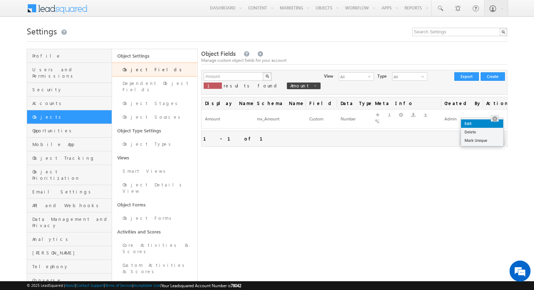
click at [333, 123] on link "Edit" at bounding box center [482, 123] width 42 height 8
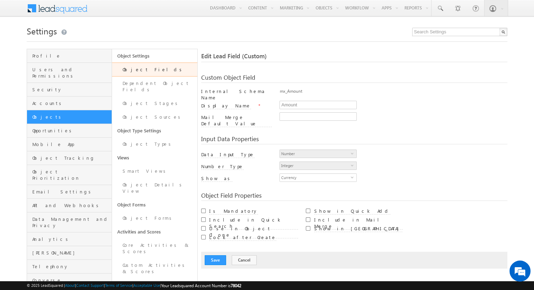
click at [143, 71] on link "Object Fields" at bounding box center [154, 69] width 85 height 14
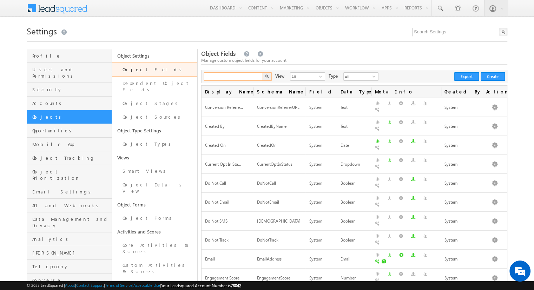
click at [220, 78] on input "text" at bounding box center [234, 76] width 60 height 8
paste input "Type of Retailer"
type input "Type of Retailer"
click at [263, 72] on button "button" at bounding box center [267, 76] width 9 height 8
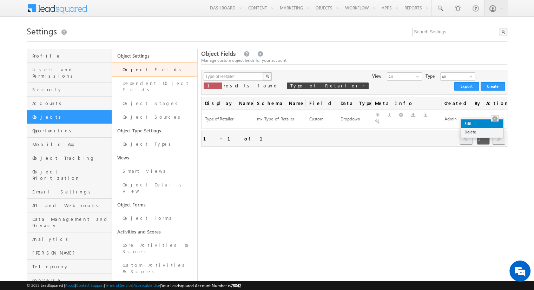
click at [489, 121] on link "Edit" at bounding box center [482, 123] width 42 height 8
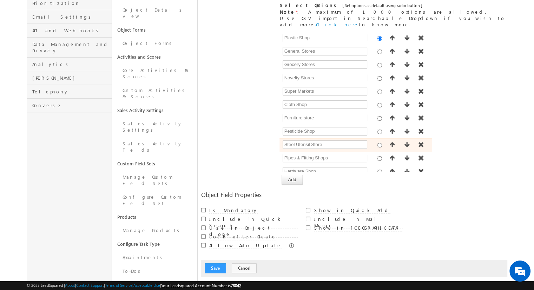
scroll to position [29, 0]
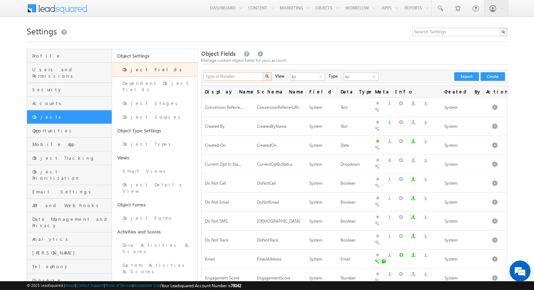
click at [215, 74] on input "Type of Retailer" at bounding box center [234, 76] width 60 height 8
type input "delivery"
click at [263, 72] on button "button" at bounding box center [267, 76] width 9 height 8
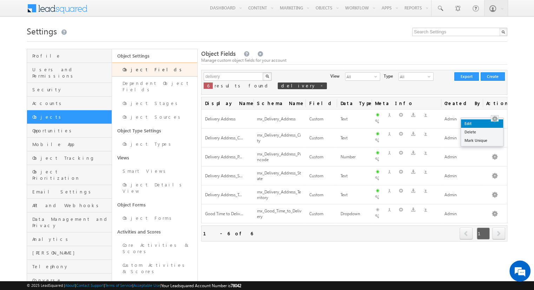
click at [491, 122] on link "Edit" at bounding box center [482, 123] width 42 height 8
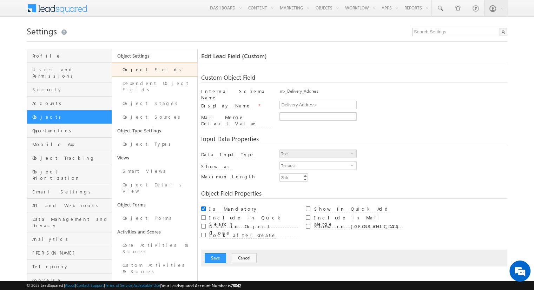
click at [311, 92] on div "mx_Delivery_Address" at bounding box center [393, 93] width 228 height 10
copy div "mx_Delivery_Address"
click at [296, 101] on input "Delivery Address" at bounding box center [317, 105] width 77 height 8
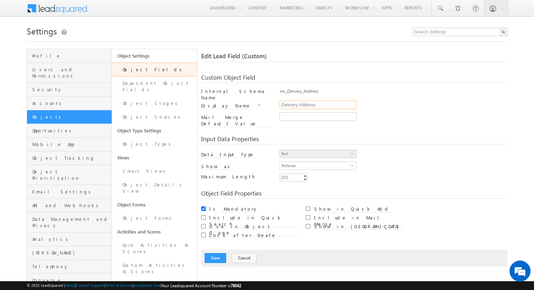
click at [296, 101] on input "Delivery Address" at bounding box center [317, 105] width 77 height 8
click at [176, 71] on link "Object Fields" at bounding box center [154, 69] width 85 height 14
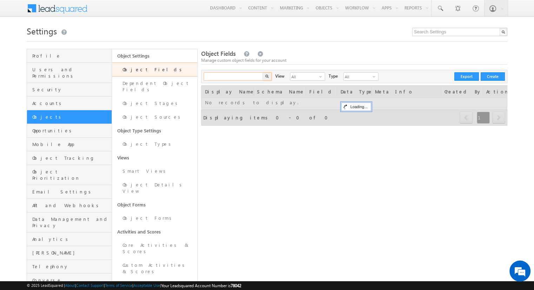
click at [213, 78] on input "text" at bounding box center [234, 76] width 60 height 8
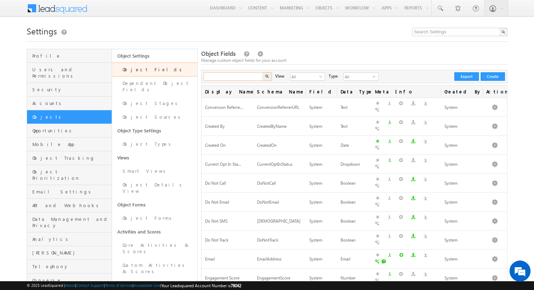
paste input "Delivery Address"
type input "Delivery Address"
click at [263, 72] on button "button" at bounding box center [267, 76] width 9 height 8
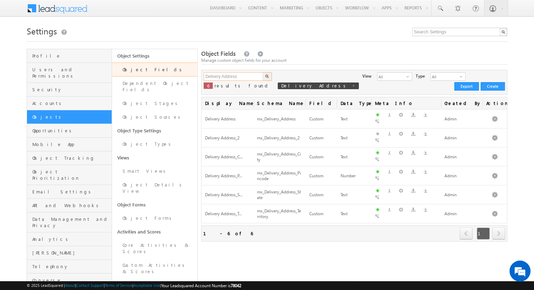
click at [209, 75] on input "Delivery Address" at bounding box center [234, 76] width 60 height 8
type input "Address"
click at [263, 72] on button "button" at bounding box center [267, 76] width 9 height 8
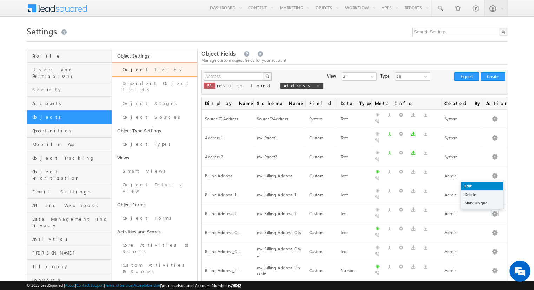
click at [489, 185] on link "Edit" at bounding box center [482, 186] width 42 height 8
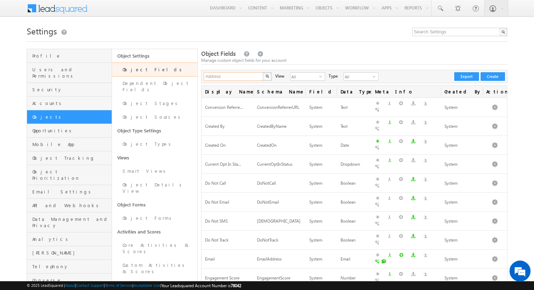
click at [212, 74] on input "Address" at bounding box center [234, 76] width 60 height 8
paste input "Working Hours_From and To"
click at [227, 77] on input "AddWorking Hours_From and [PERSON_NAME]" at bounding box center [234, 76] width 60 height 8
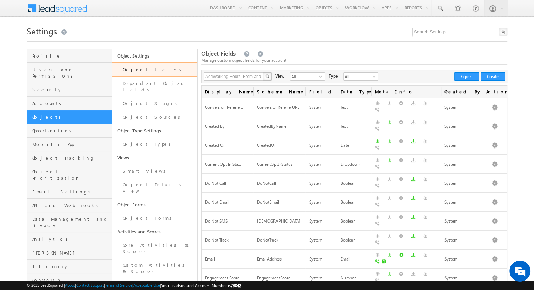
click at [266, 77] on img "button" at bounding box center [267, 76] width 4 height 4
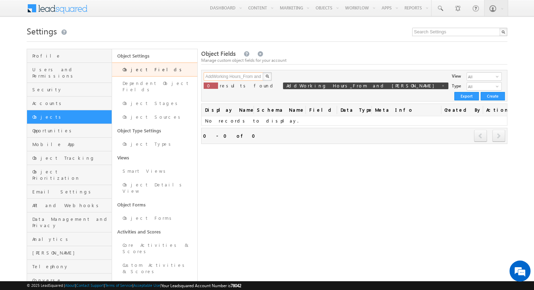
click at [250, 77] on input "AddWorking Hours_From and Toress" at bounding box center [234, 76] width 60 height 8
click at [244, 77] on input "AddWorking Hours_From and Toress" at bounding box center [234, 76] width 60 height 8
click at [213, 75] on input "AddWorking" at bounding box center [234, 76] width 60 height 8
type input "Working"
click at [267, 78] on img "button" at bounding box center [267, 76] width 4 height 4
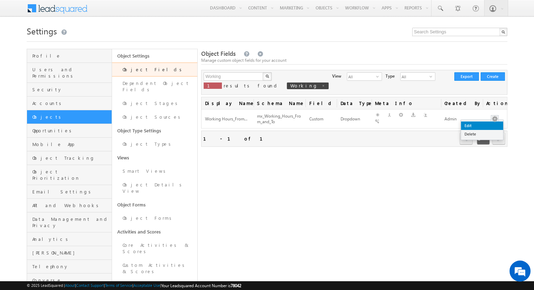
click at [484, 124] on link "Edit" at bounding box center [482, 125] width 42 height 8
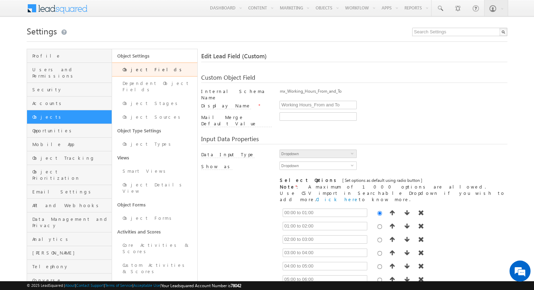
click at [146, 65] on link "Object Fields" at bounding box center [154, 69] width 85 height 14
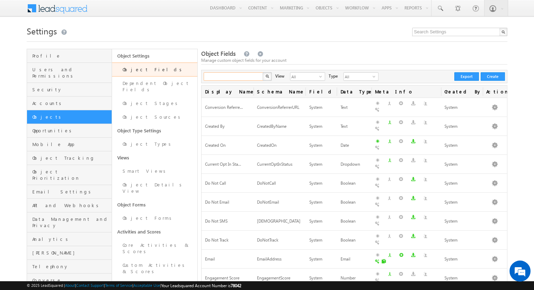
click at [252, 78] on input "text" at bounding box center [234, 76] width 60 height 8
paste input "Billing Address_Territory"
type input "Billing Address_Territory"
click at [263, 72] on button "button" at bounding box center [267, 76] width 9 height 8
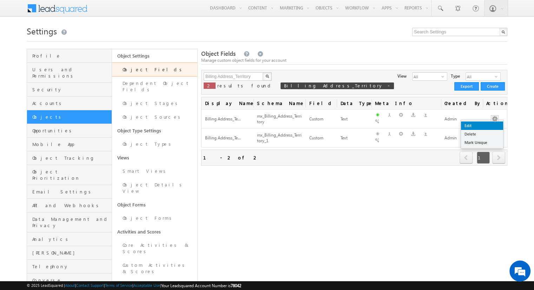
click at [490, 122] on link "Edit" at bounding box center [482, 125] width 42 height 8
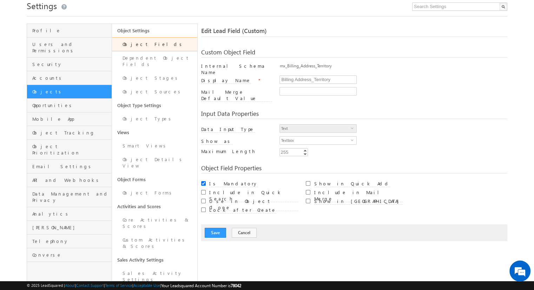
click at [159, 47] on link "Object Fields" at bounding box center [154, 44] width 85 height 14
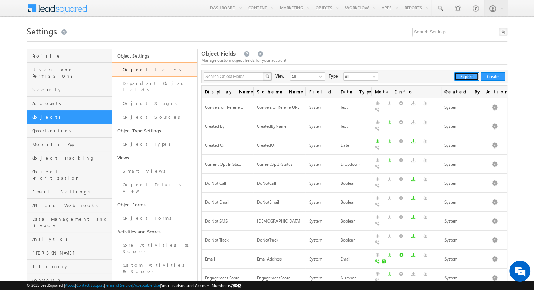
click at [458, 78] on button "Export" at bounding box center [466, 76] width 25 height 8
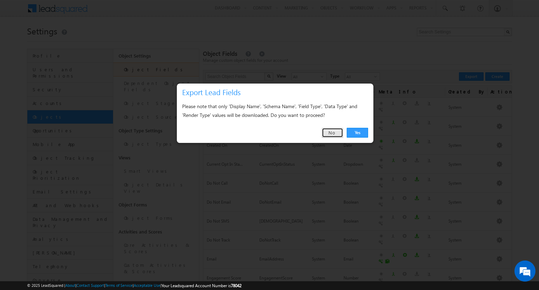
click at [334, 128] on link "No" at bounding box center [332, 133] width 21 height 10
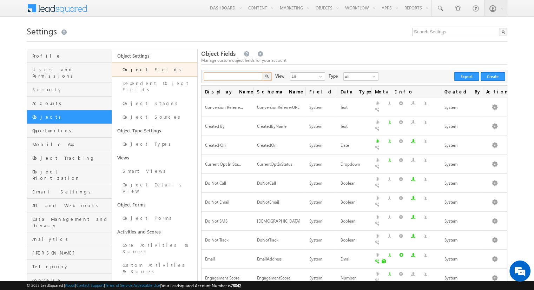
click at [247, 78] on input "text" at bounding box center [234, 76] width 60 height 8
paste input "Email"
type input "Email"
click at [263, 72] on button "button" at bounding box center [267, 76] width 9 height 8
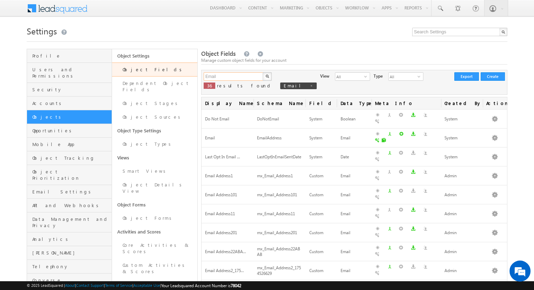
click at [211, 79] on input "Email" at bounding box center [234, 76] width 60 height 8
paste input "Amount"
type input "Amount"
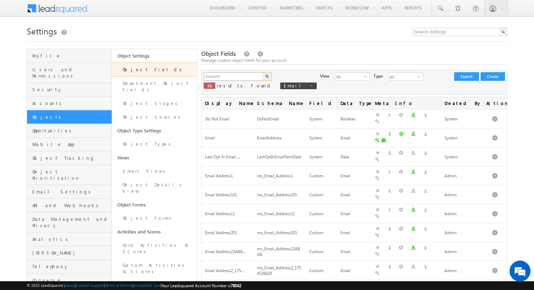
click at [263, 72] on button "button" at bounding box center [267, 76] width 9 height 8
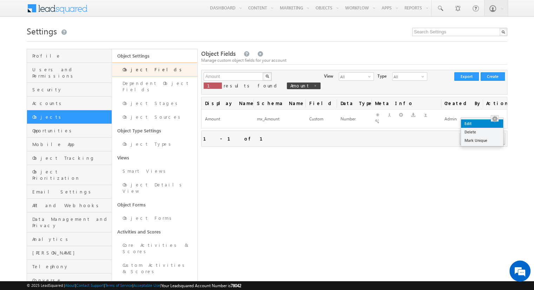
click at [485, 119] on link "Edit" at bounding box center [482, 123] width 42 height 8
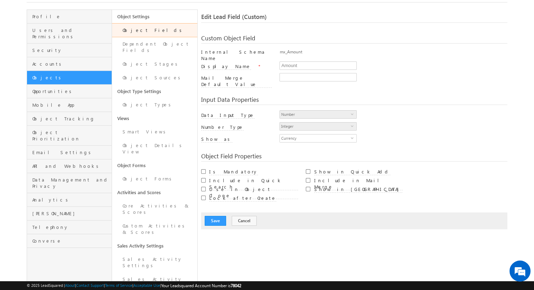
click at [139, 32] on link "Object Fields" at bounding box center [154, 30] width 85 height 14
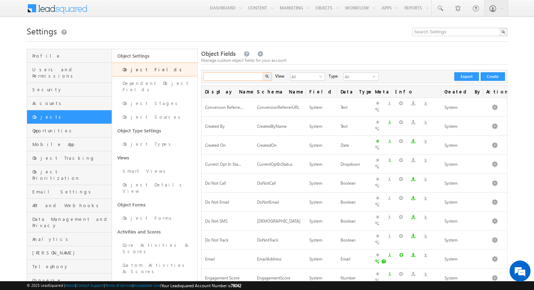
click at [215, 74] on input "text" at bounding box center [234, 76] width 60 height 8
paste input "Billing Address_Pincode"
type input "Billing Address_Pincode"
click at [263, 72] on button "button" at bounding box center [267, 76] width 9 height 8
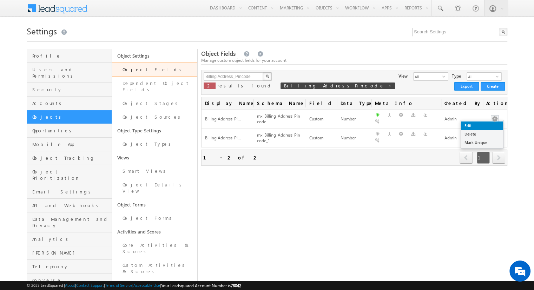
drag, startPoint x: 232, startPoint y: 117, endPoint x: 487, endPoint y: 122, distance: 255.5
click at [487, 122] on body "Menu Admin r2pra shant @gmai" at bounding box center [267, 248] width 534 height 497
click at [487, 122] on link "Edit" at bounding box center [482, 125] width 42 height 8
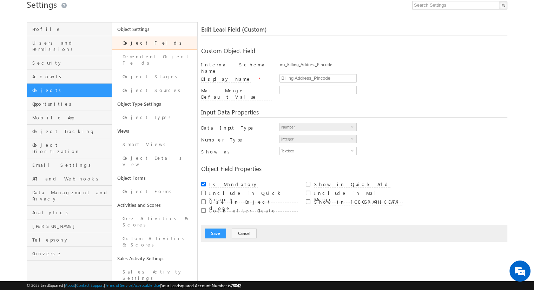
click at [244, 110] on div "Input Data Properties Data Input Type Number select 1 Number Type Integer selec…" at bounding box center [354, 130] width 306 height 57
click at [247, 109] on div "Input Data Properties" at bounding box center [354, 113] width 306 height 8
click at [244, 109] on div "Input Data Properties" at bounding box center [354, 113] width 306 height 8
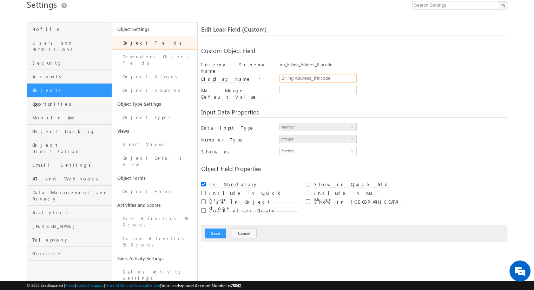
click at [304, 74] on input "Billing Address_Pincode" at bounding box center [317, 78] width 77 height 8
click at [331, 76] on input "Billing Address_Pincode" at bounding box center [317, 78] width 77 height 8
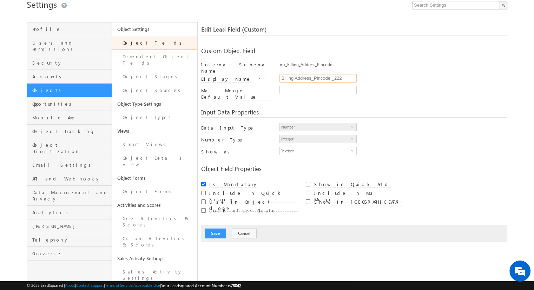
type input "Billing Address_Pincode _222"
click at [208, 228] on button "Save" at bounding box center [215, 233] width 21 height 10
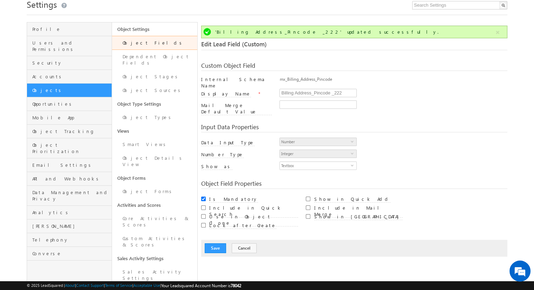
scroll to position [52, 0]
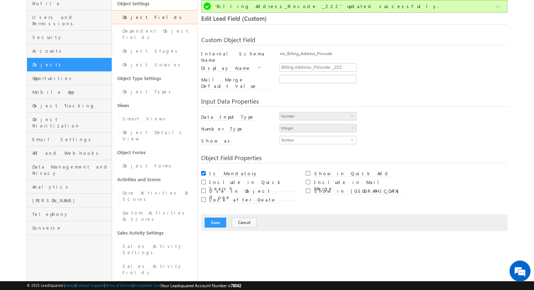
click at [308, 54] on div "mx_Billing_Address_Pincode" at bounding box center [393, 56] width 228 height 10
copy div "mx_Billing_Address_Pincode"
click at [156, 19] on link "Object Fields" at bounding box center [154, 17] width 85 height 14
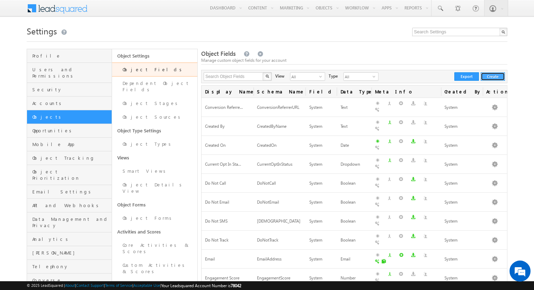
click at [490, 75] on button "Create" at bounding box center [492, 76] width 24 height 8
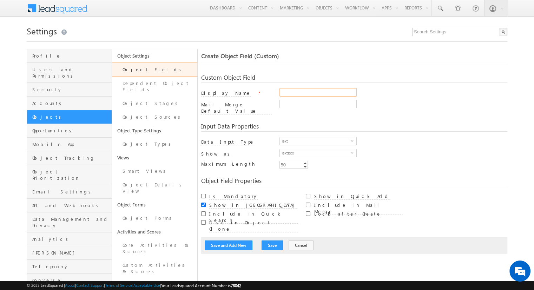
click at [298, 93] on input "Display Name" at bounding box center [317, 92] width 77 height 8
paste input "mx_Billing_Address_Pincode"
click at [290, 93] on input "mx_Billing_Address_Pincode" at bounding box center [317, 92] width 77 height 8
click at [314, 92] on input "Billing_Address_Pincode" at bounding box center [317, 92] width 77 height 8
click at [299, 95] on input "Billing Address Pincode" at bounding box center [317, 92] width 77 height 8
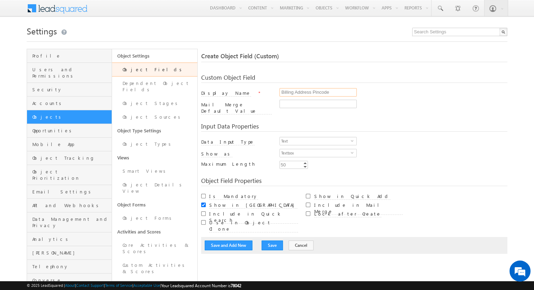
click at [299, 95] on input "Billing Address Pincode" at bounding box center [317, 92] width 77 height 8
paste input "_"
type input "Billing Address_Pincode"
click at [265, 241] on button "Save" at bounding box center [271, 245] width 21 height 10
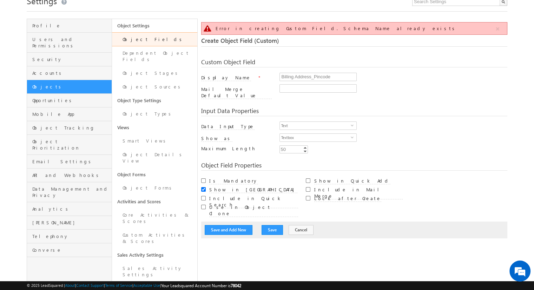
scroll to position [30, 0]
click at [300, 80] on input "Billing Address_Pincode" at bounding box center [317, 77] width 77 height 8
